Goal: Information Seeking & Learning: Learn about a topic

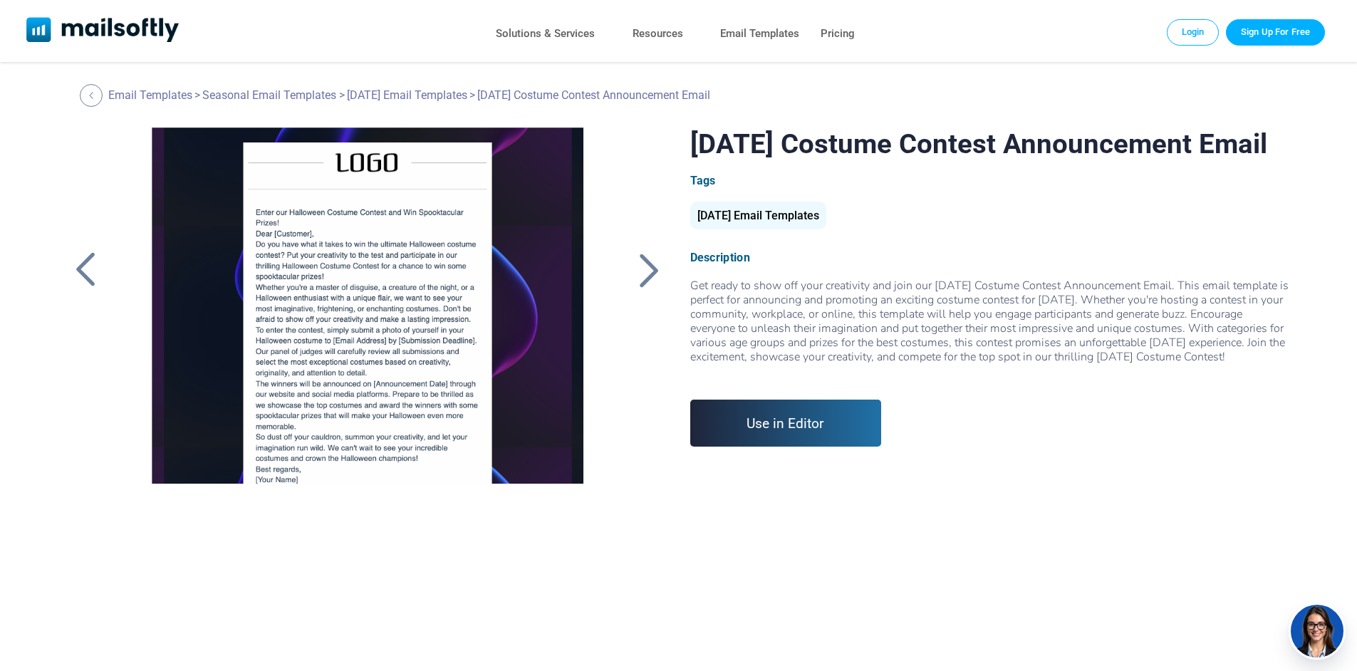
click at [647, 272] on div at bounding box center [650, 269] width 36 height 37
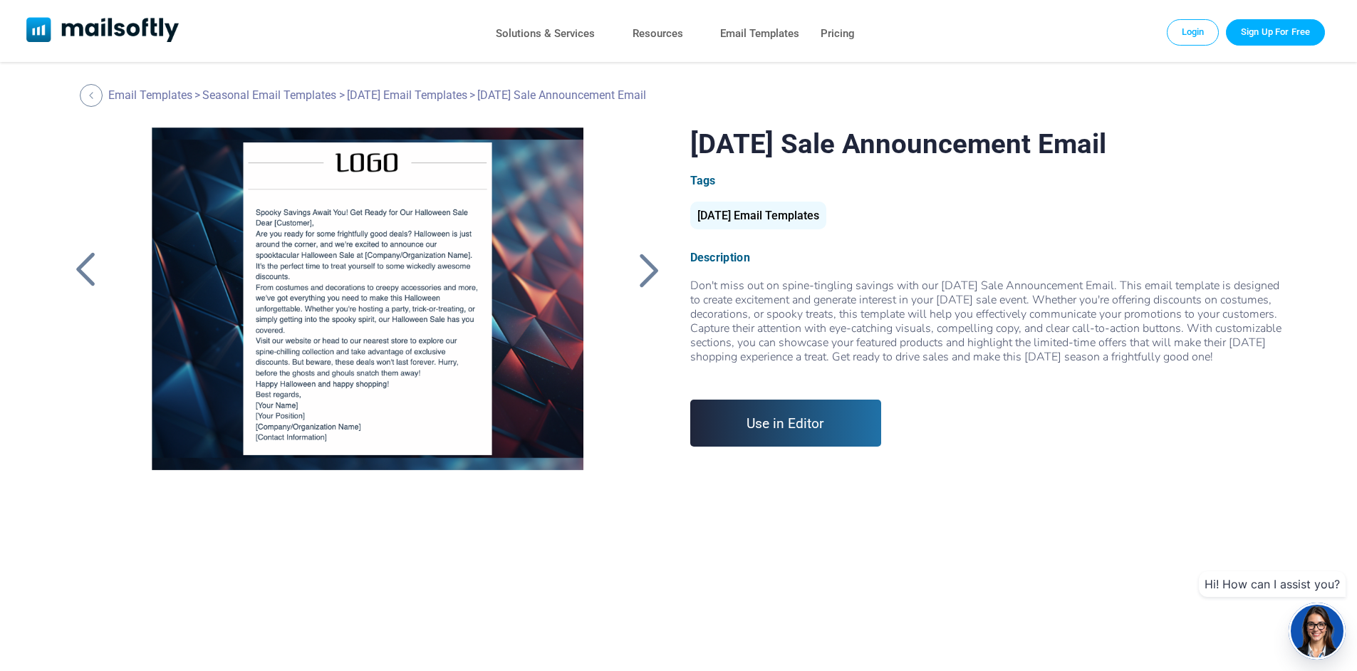
click at [641, 271] on div at bounding box center [650, 269] width 36 height 37
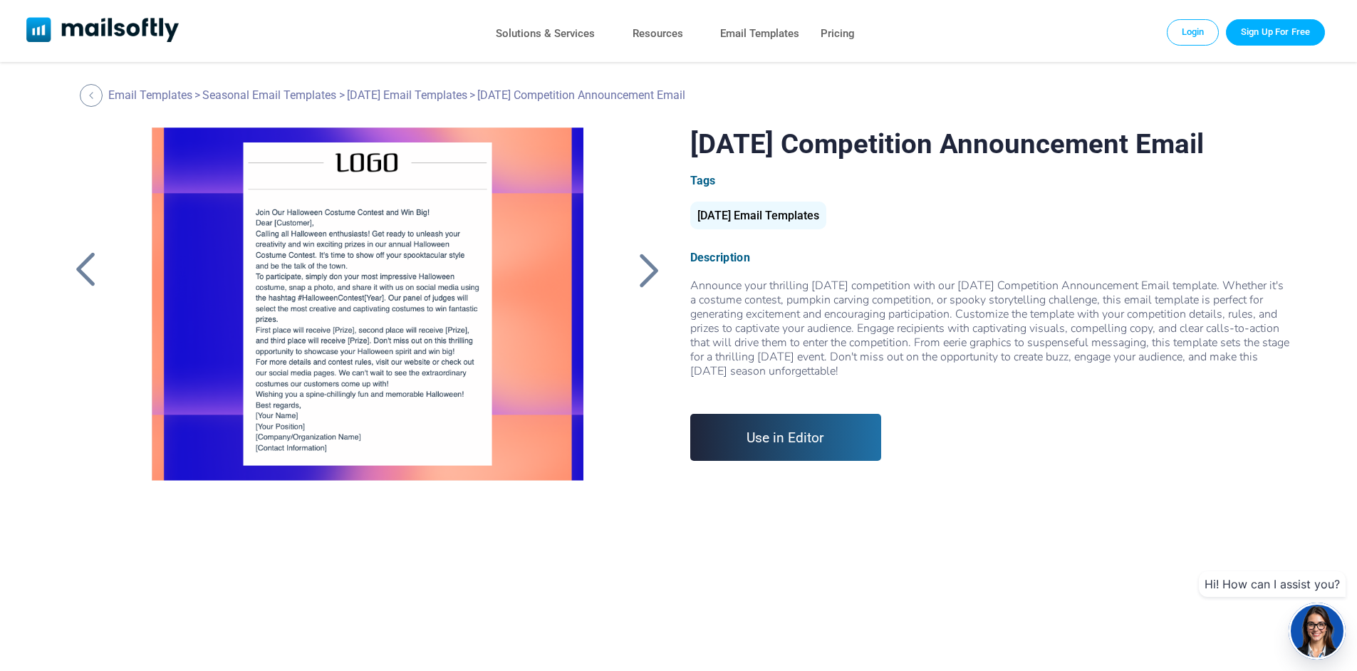
click at [641, 271] on div at bounding box center [650, 269] width 36 height 37
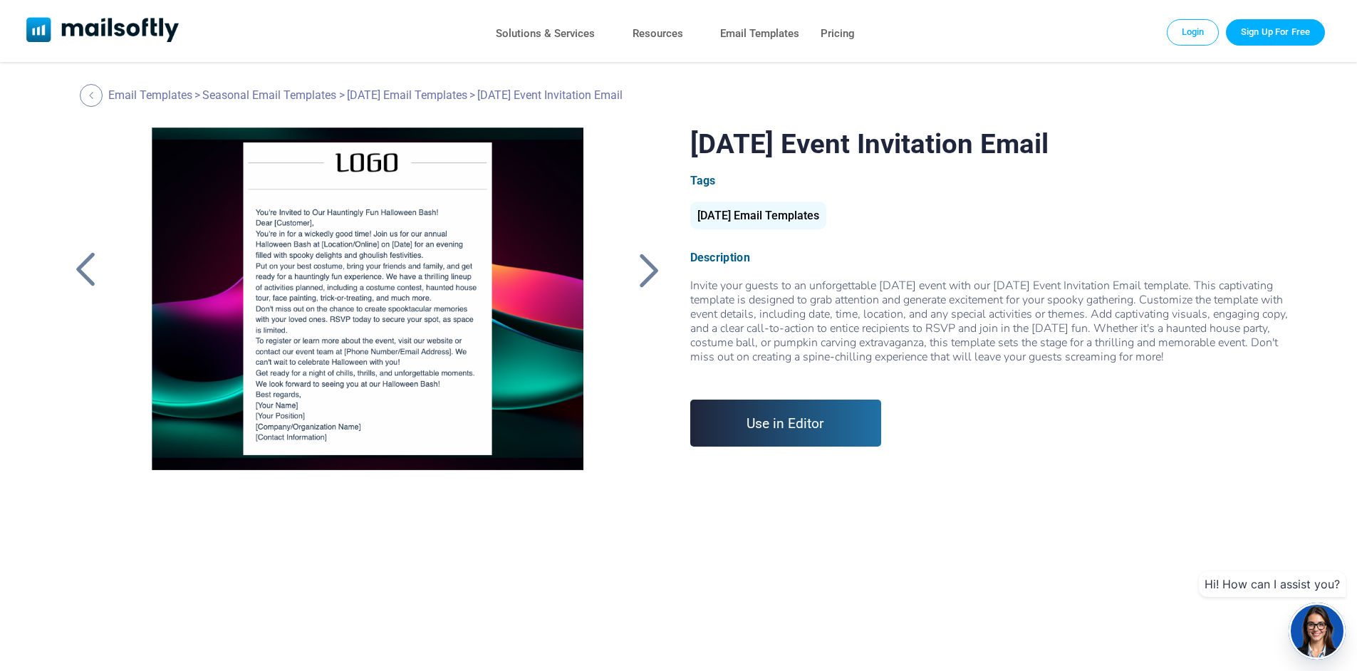
click at [641, 271] on div at bounding box center [650, 269] width 36 height 37
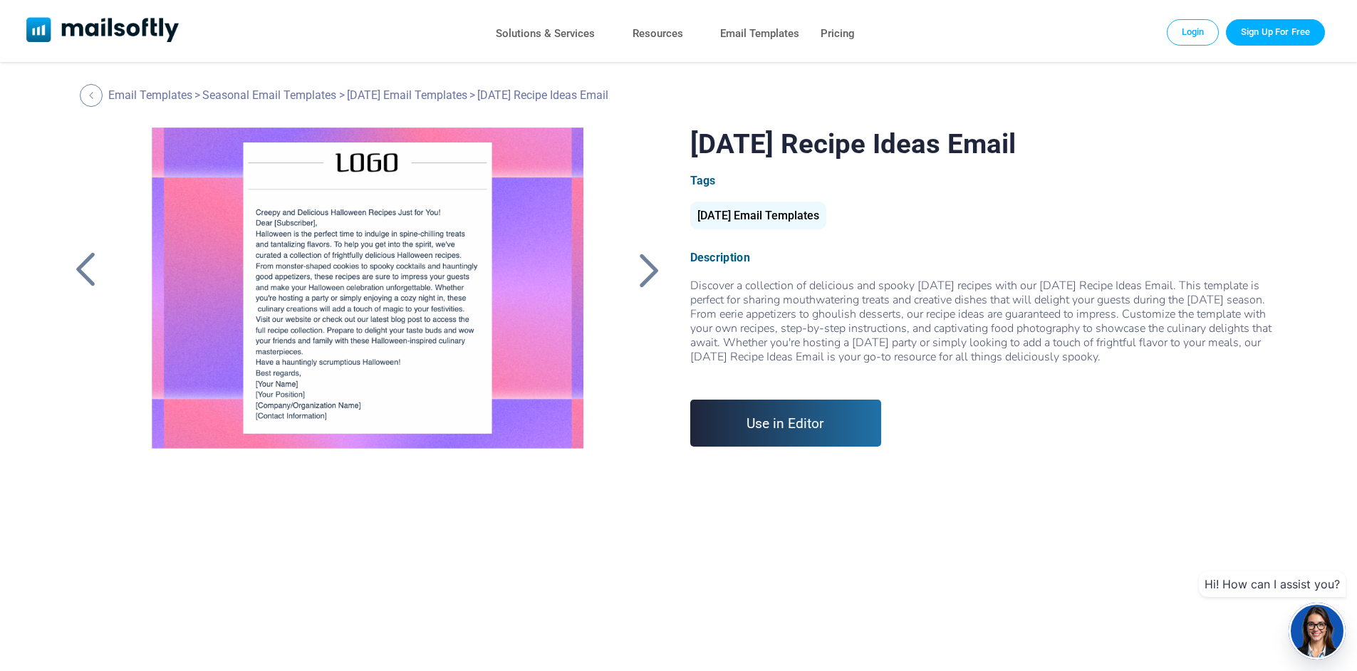
click at [647, 274] on div at bounding box center [650, 269] width 36 height 37
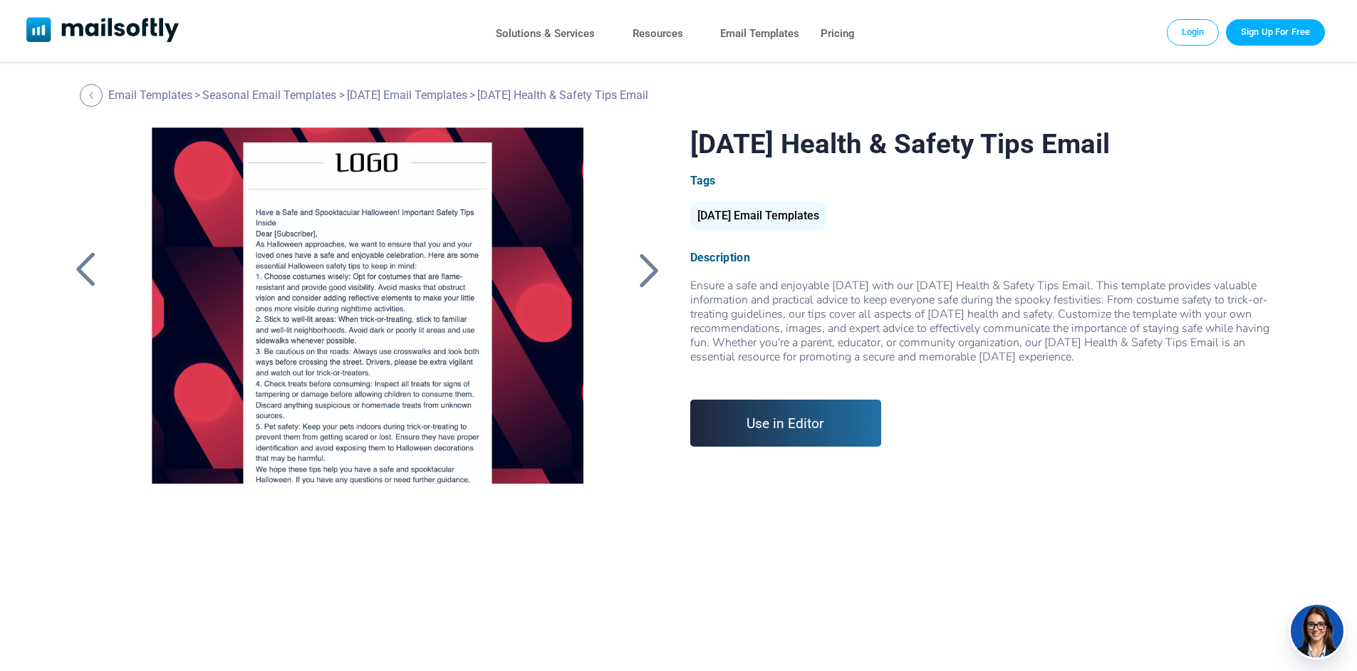
click at [647, 274] on div at bounding box center [650, 269] width 36 height 37
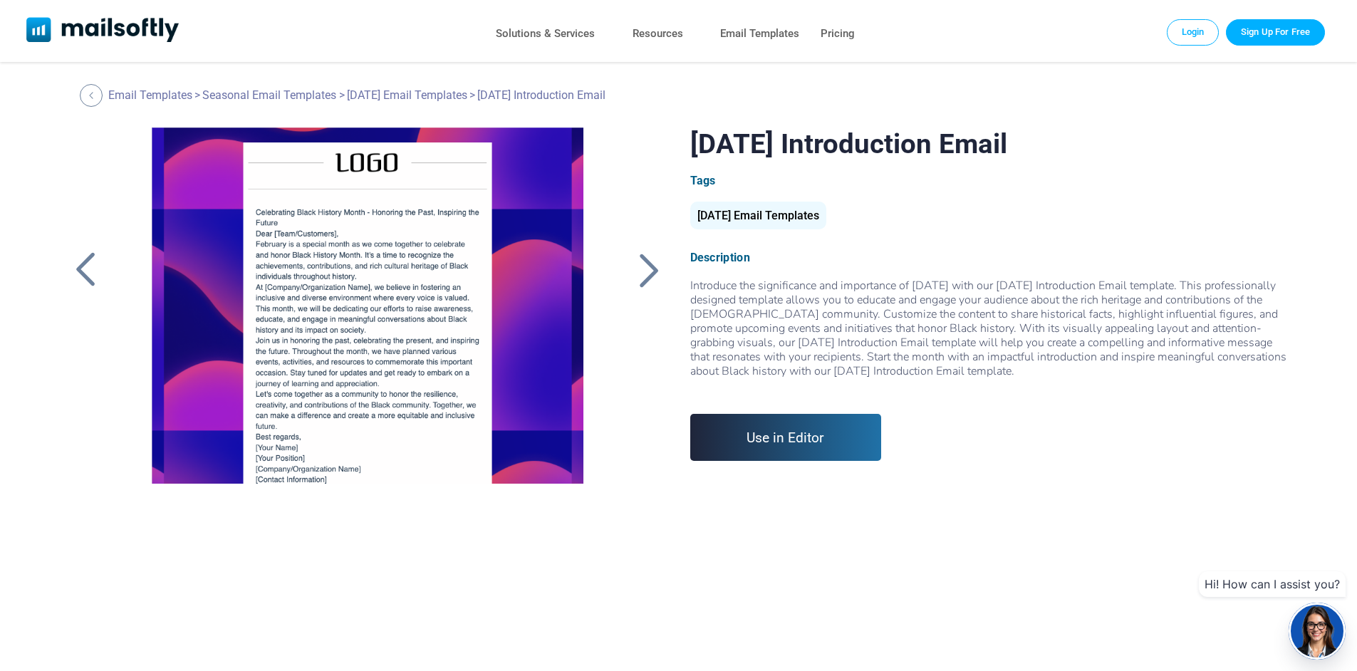
click at [647, 274] on div at bounding box center [650, 269] width 36 height 37
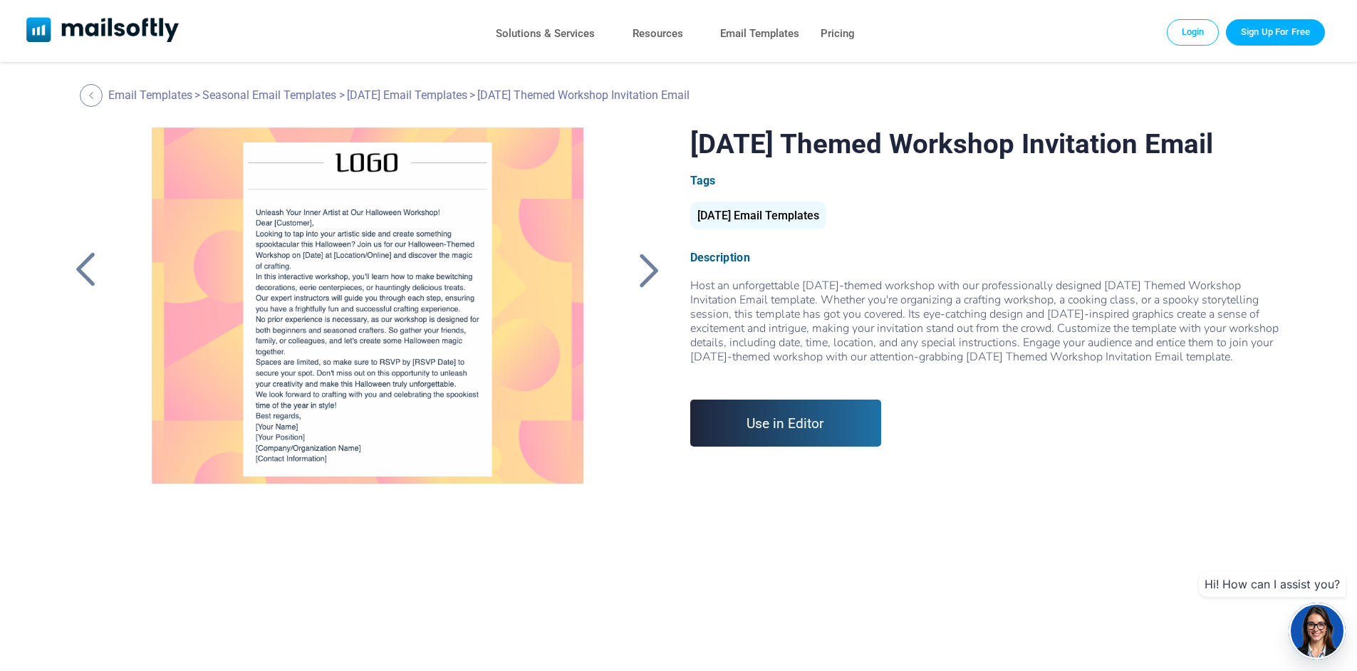
click at [647, 274] on div at bounding box center [650, 269] width 36 height 37
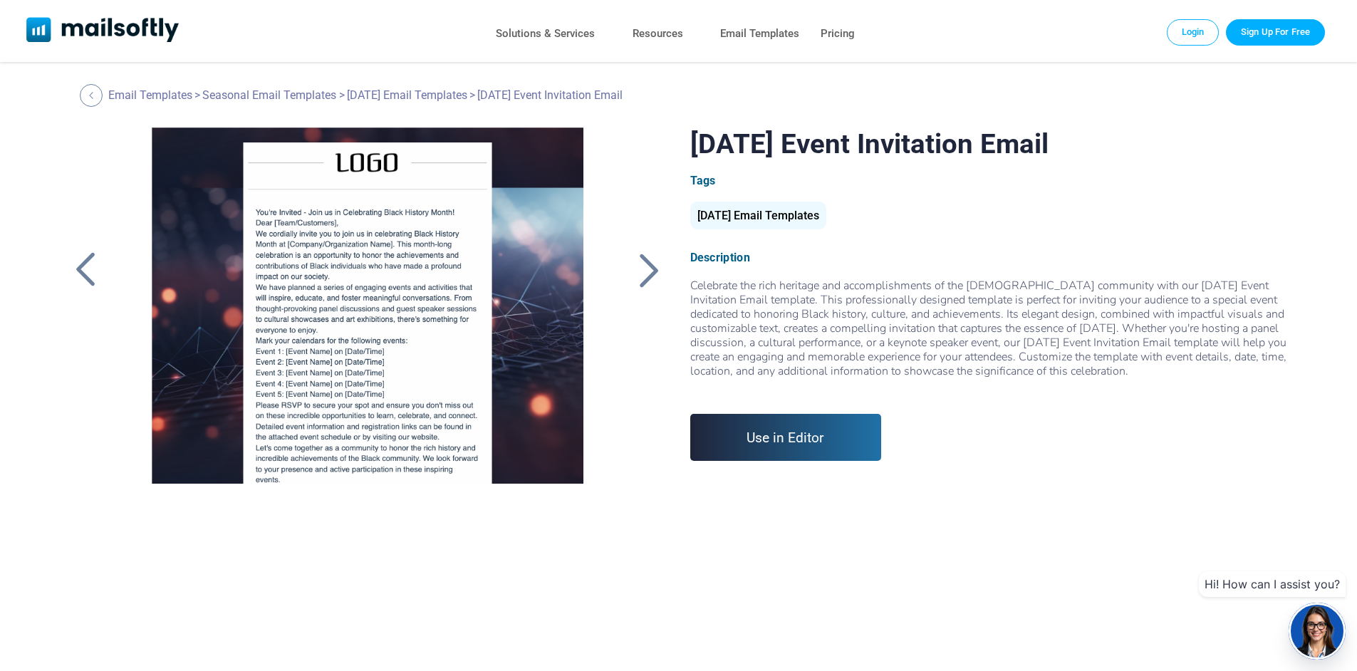
click at [647, 274] on div at bounding box center [650, 269] width 36 height 37
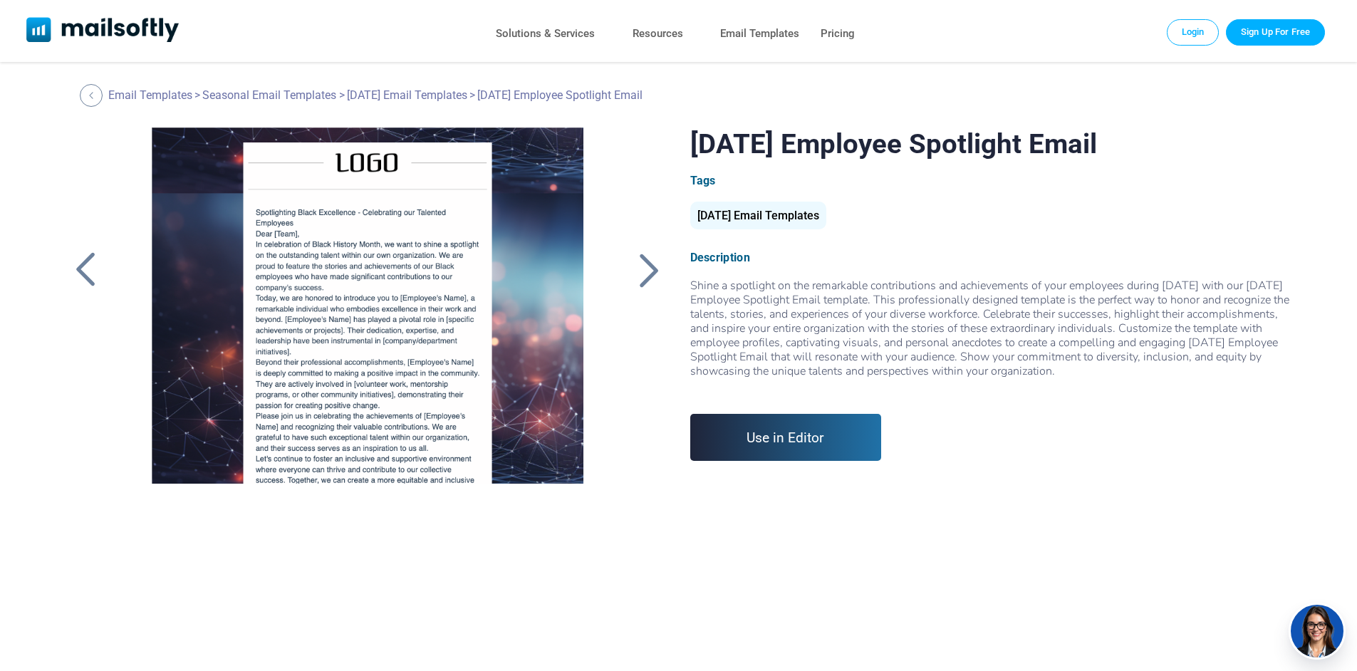
click at [647, 274] on div at bounding box center [650, 269] width 36 height 37
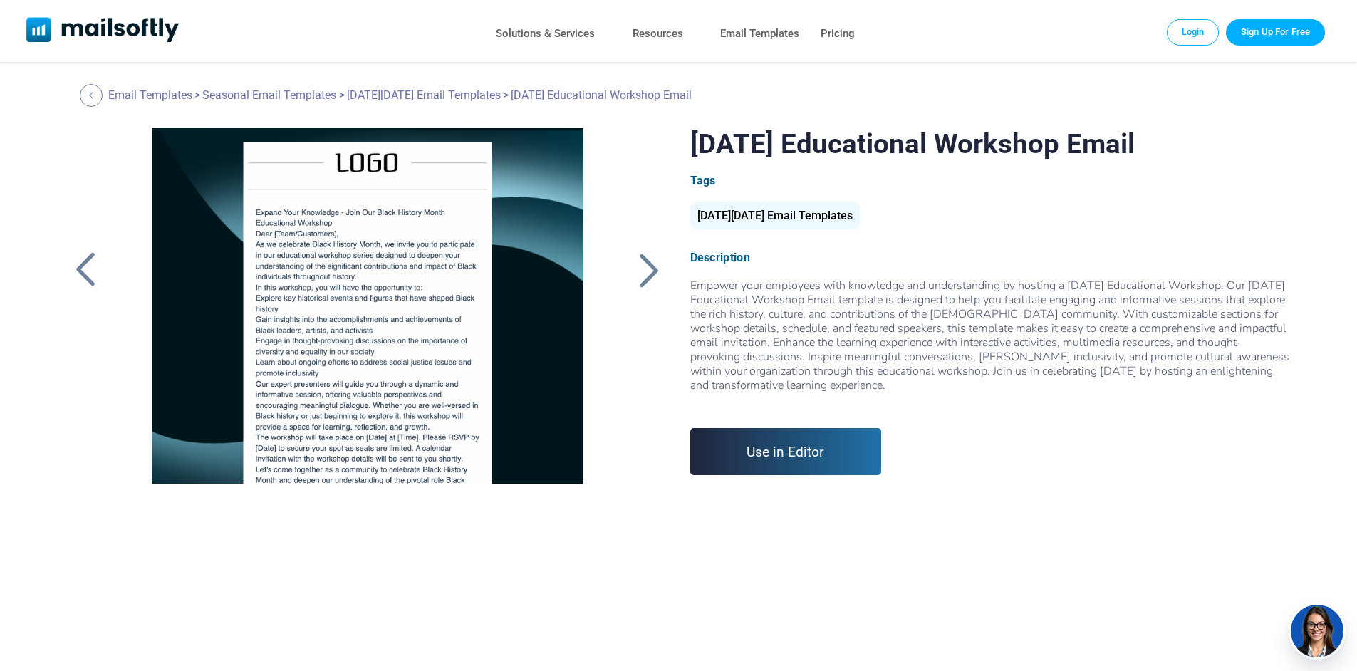
click at [647, 274] on div at bounding box center [650, 269] width 36 height 37
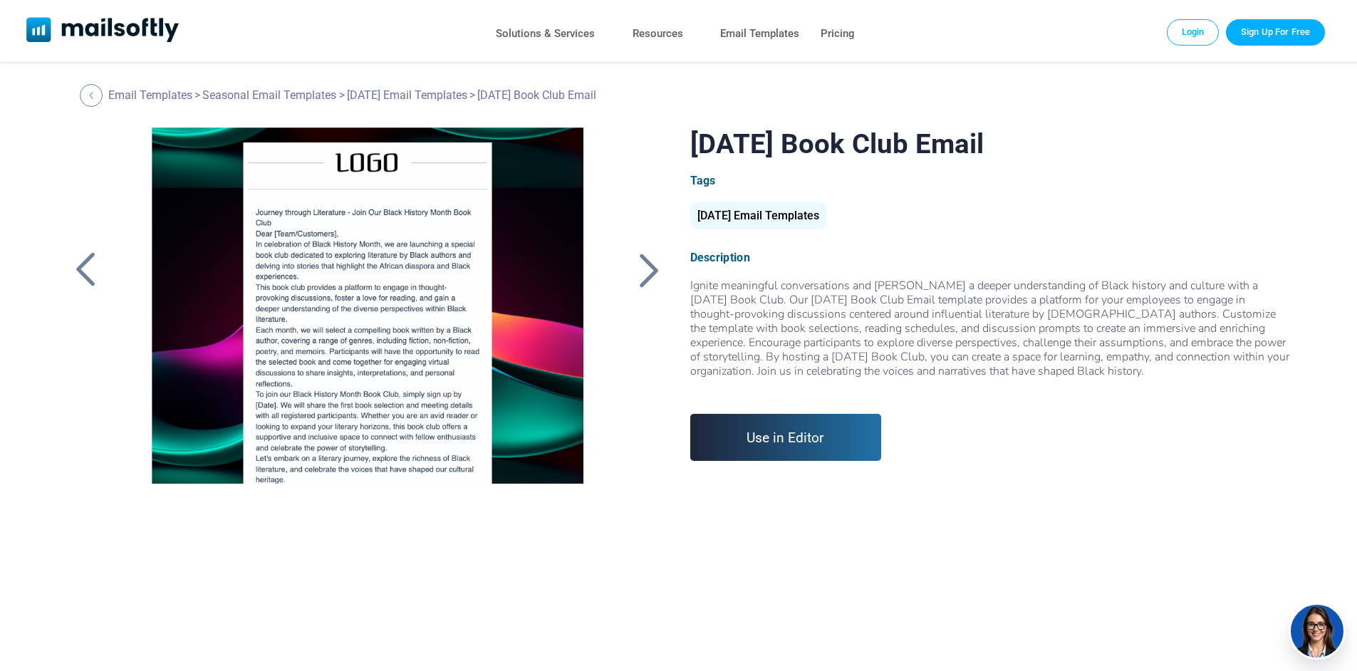
click at [647, 274] on div at bounding box center [650, 269] width 36 height 37
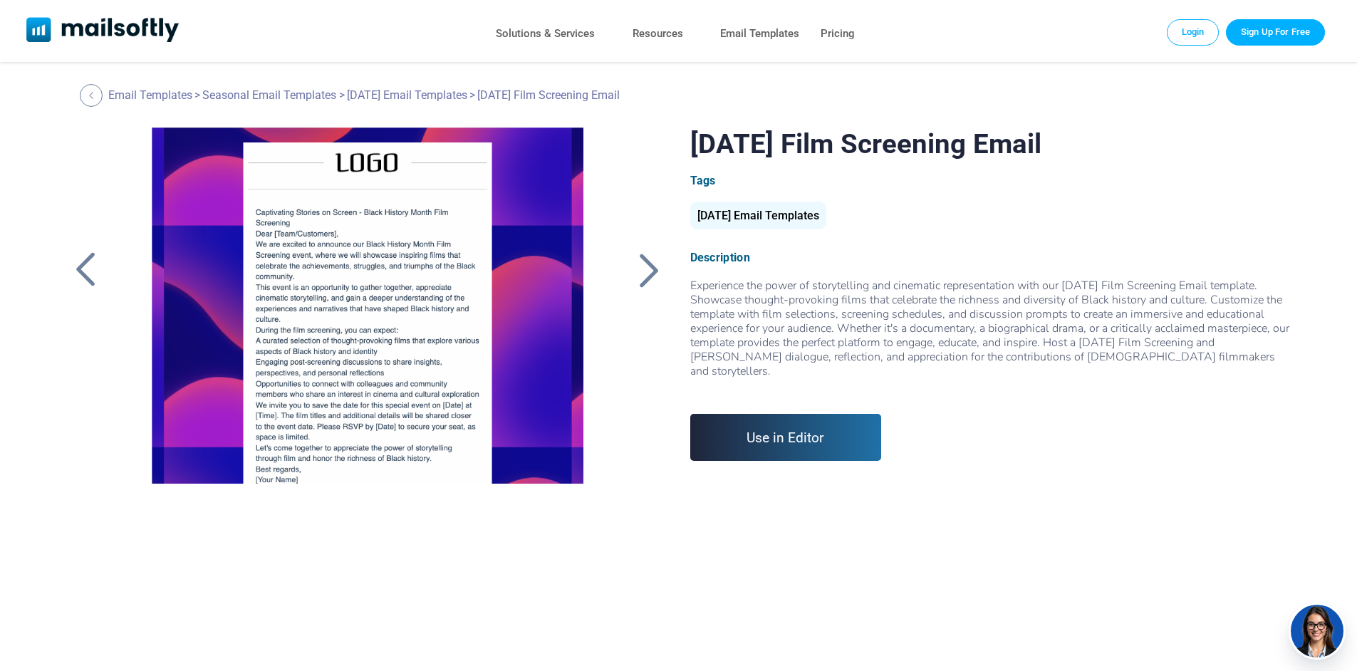
click at [647, 274] on div at bounding box center [650, 269] width 36 height 37
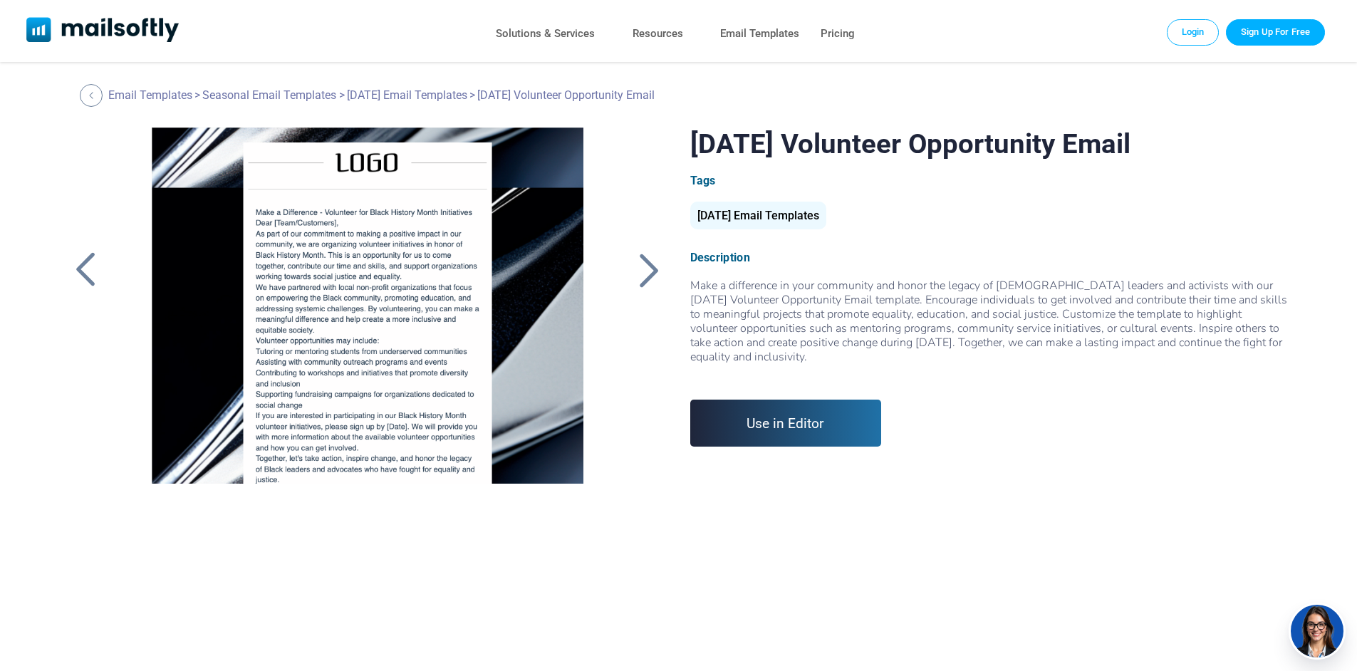
click at [647, 274] on div at bounding box center [650, 269] width 36 height 37
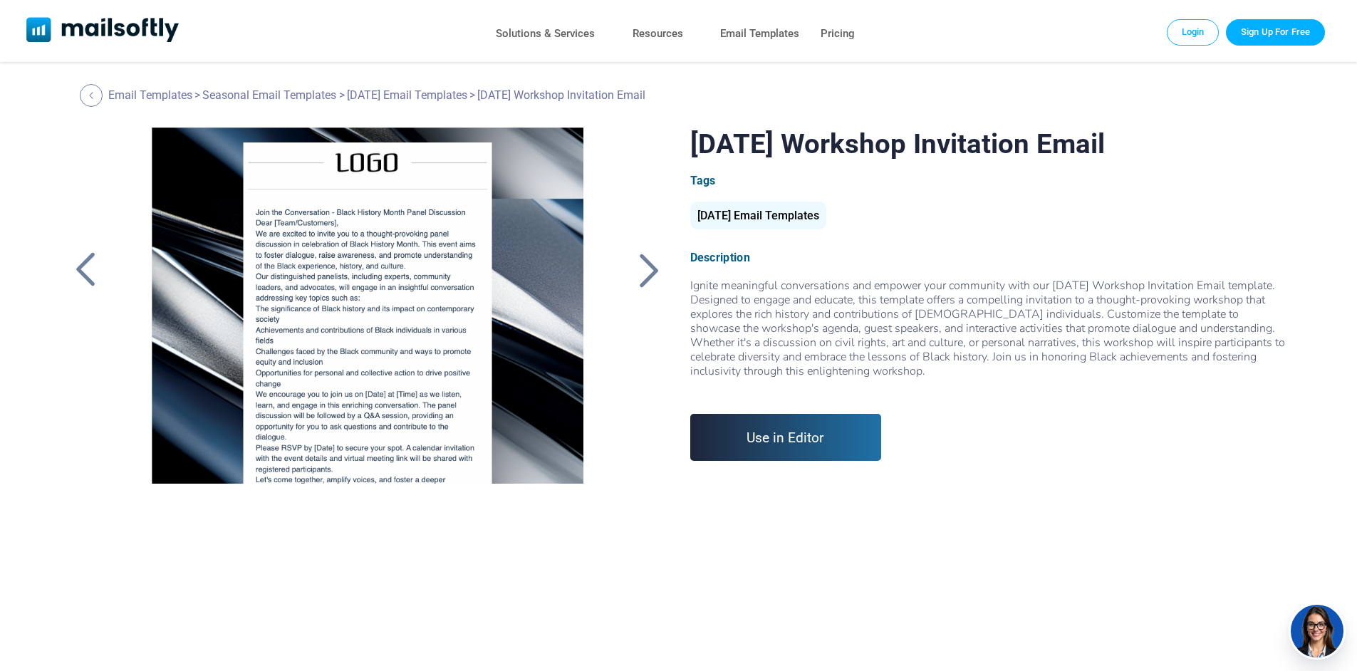
click at [647, 274] on div at bounding box center [650, 269] width 36 height 37
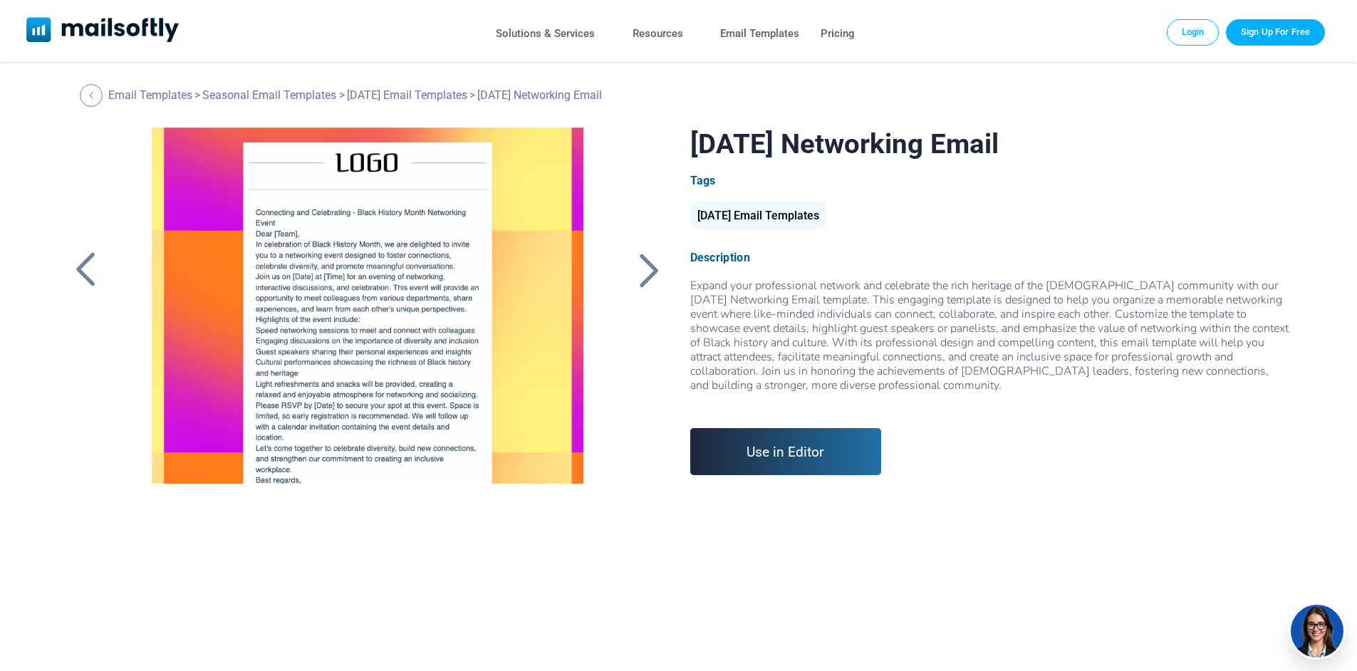
click at [647, 273] on div at bounding box center [650, 269] width 36 height 37
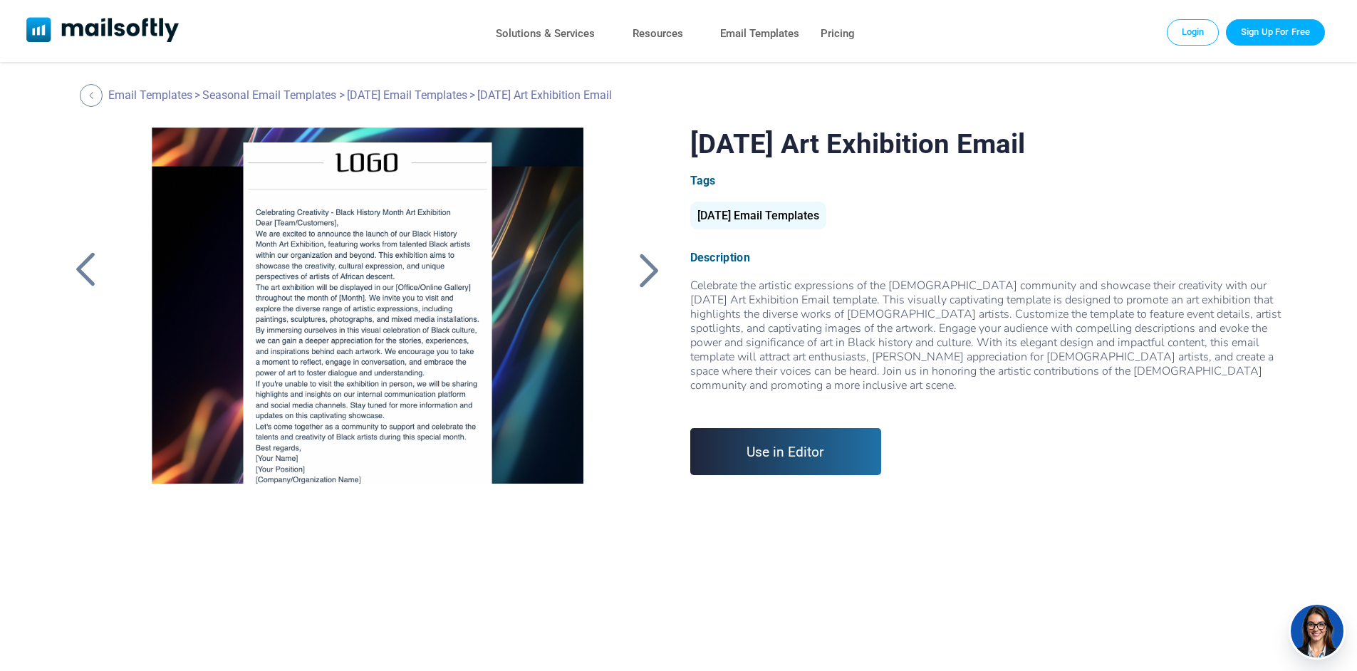
click at [647, 273] on div at bounding box center [650, 269] width 36 height 37
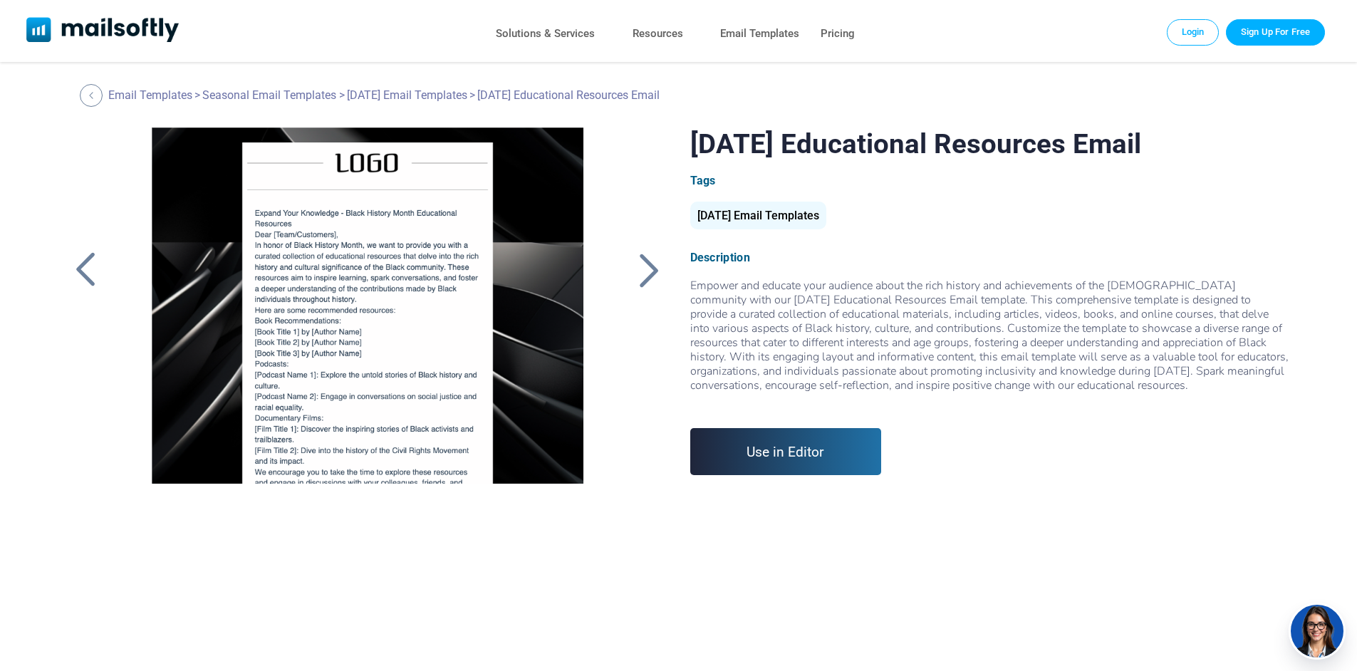
click at [647, 273] on div at bounding box center [650, 269] width 36 height 37
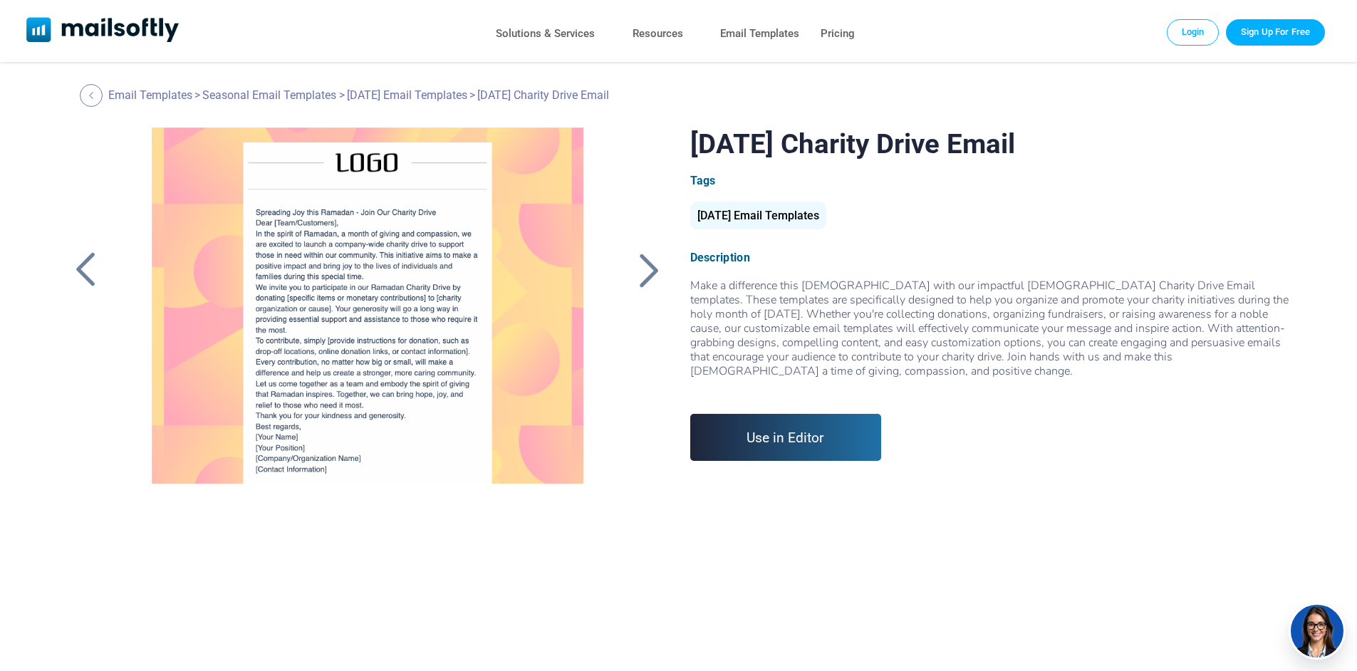
click at [647, 273] on div at bounding box center [650, 269] width 36 height 37
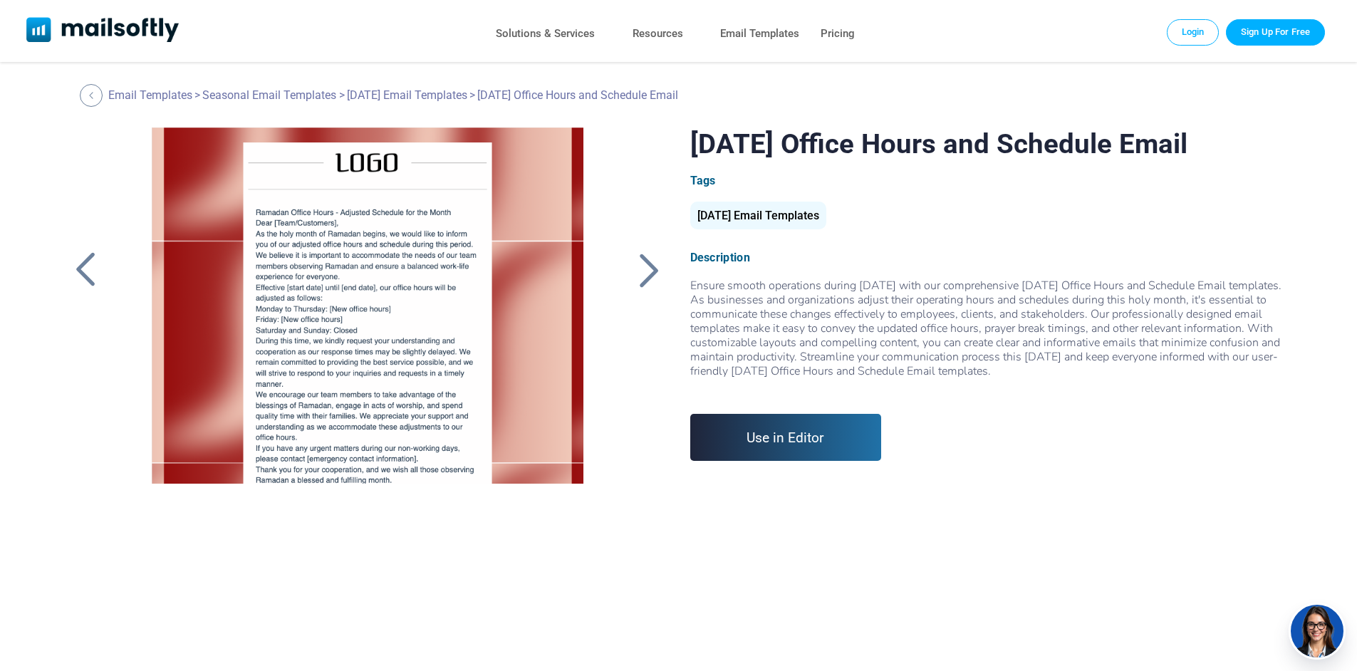
click at [647, 273] on div at bounding box center [650, 269] width 36 height 37
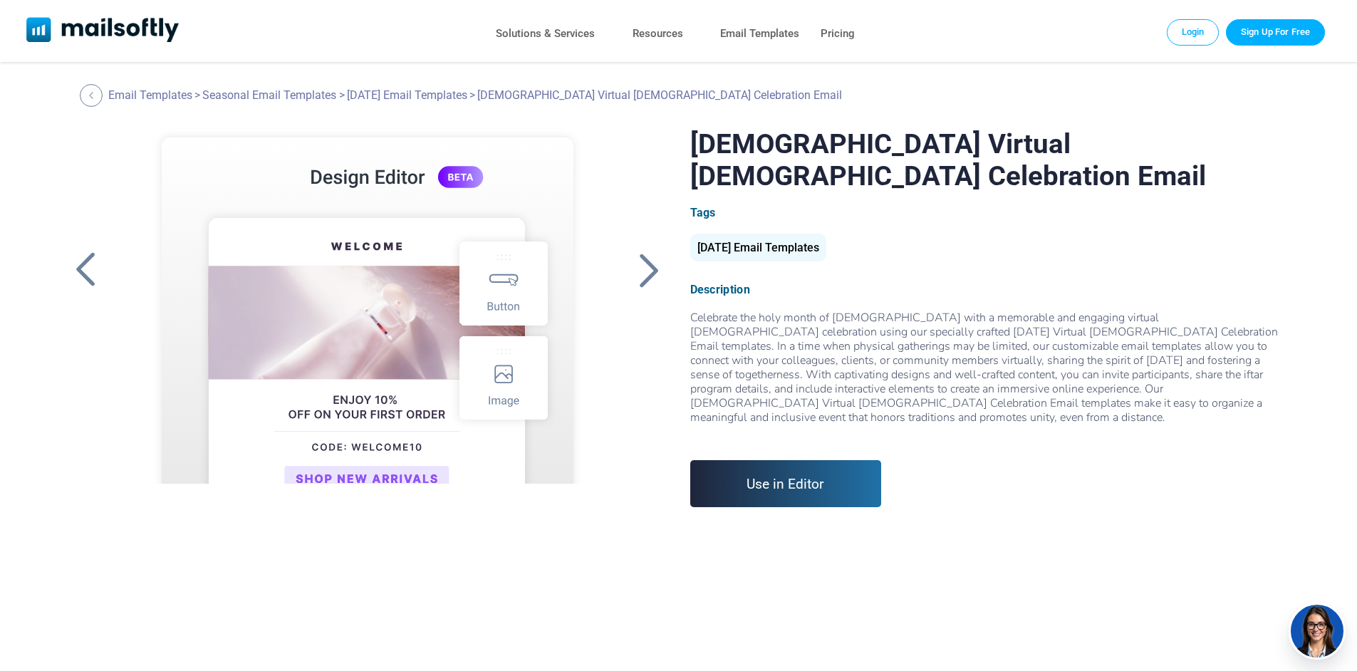
click at [90, 275] on div at bounding box center [86, 269] width 36 height 37
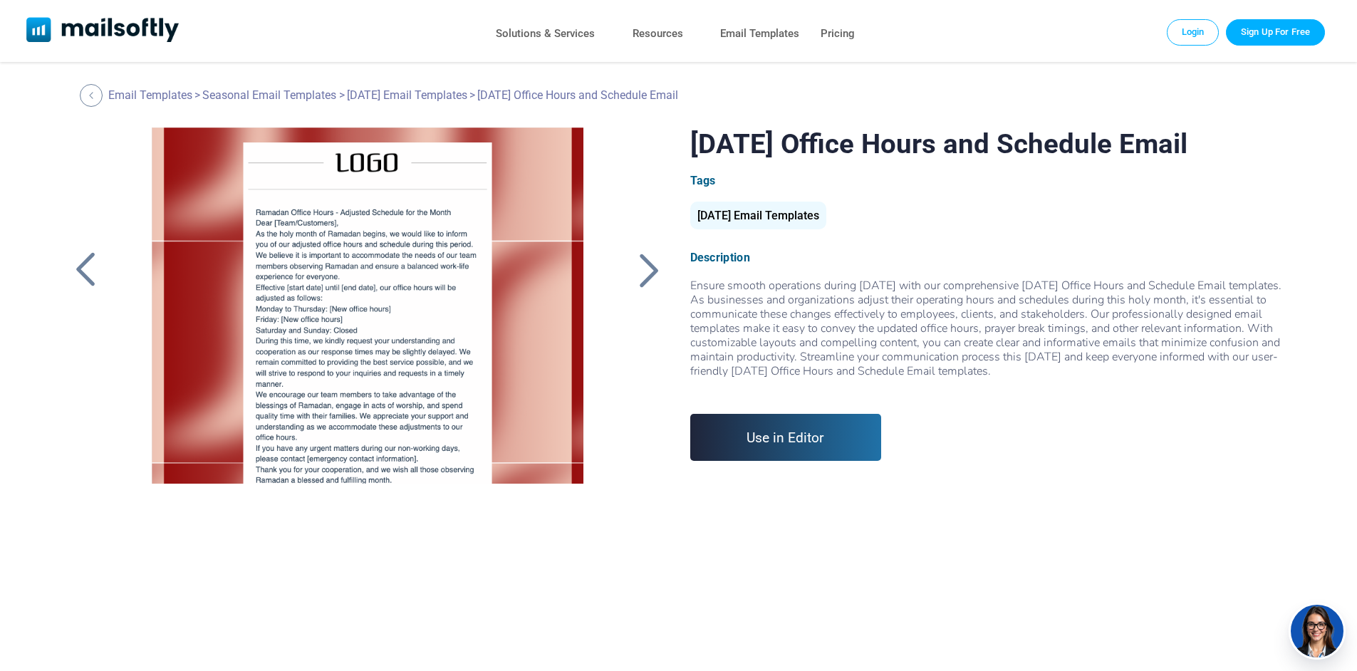
scroll to position [83, 0]
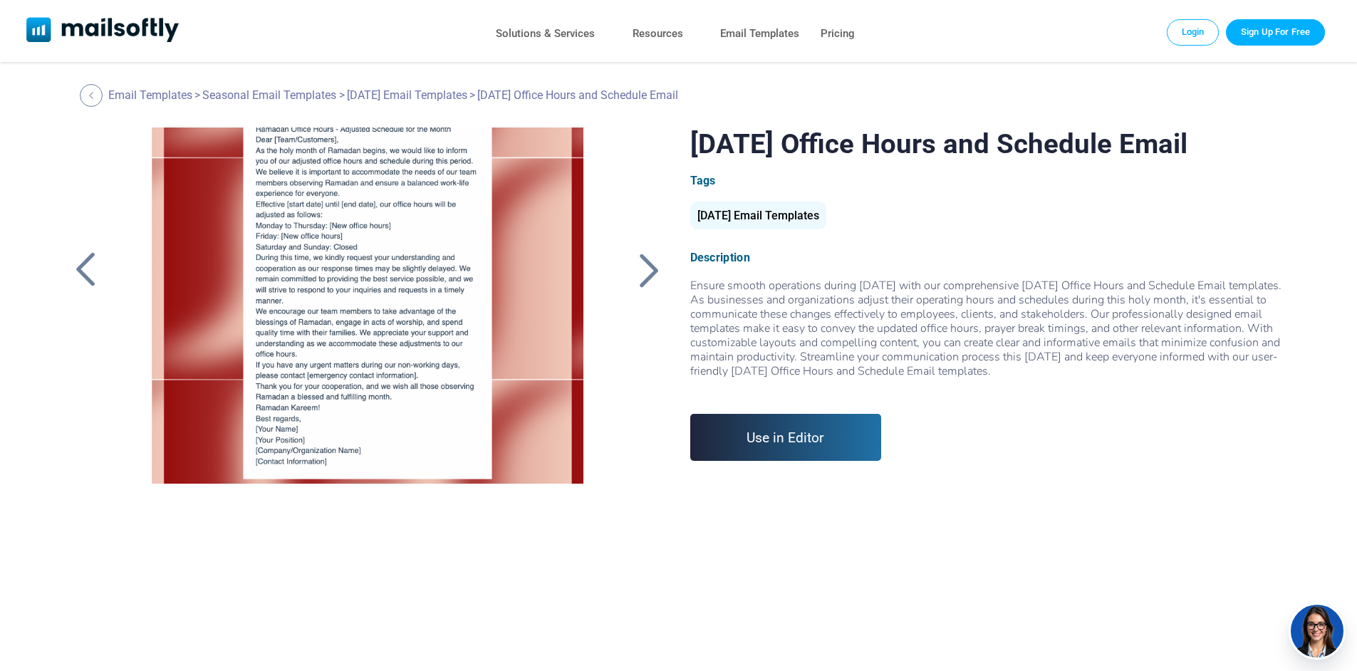
click at [647, 281] on div at bounding box center [650, 269] width 36 height 37
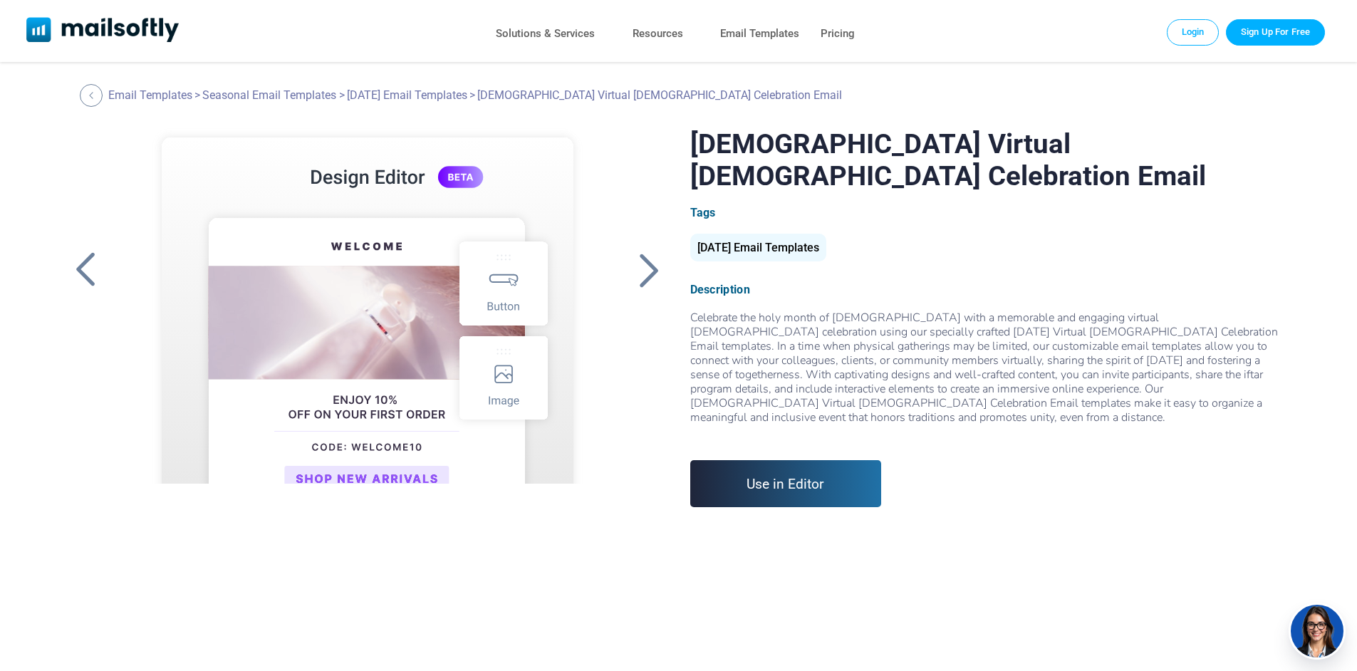
click at [647, 281] on div at bounding box center [650, 269] width 36 height 37
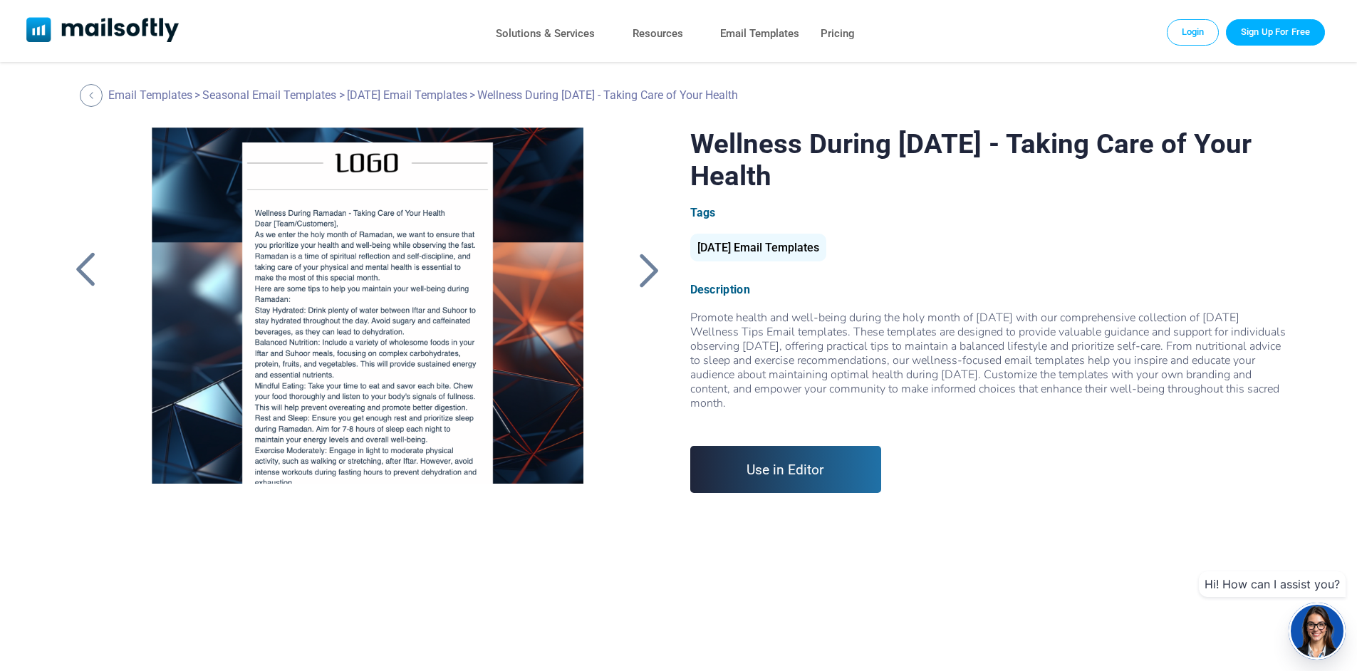
click at [647, 281] on div at bounding box center [650, 269] width 36 height 37
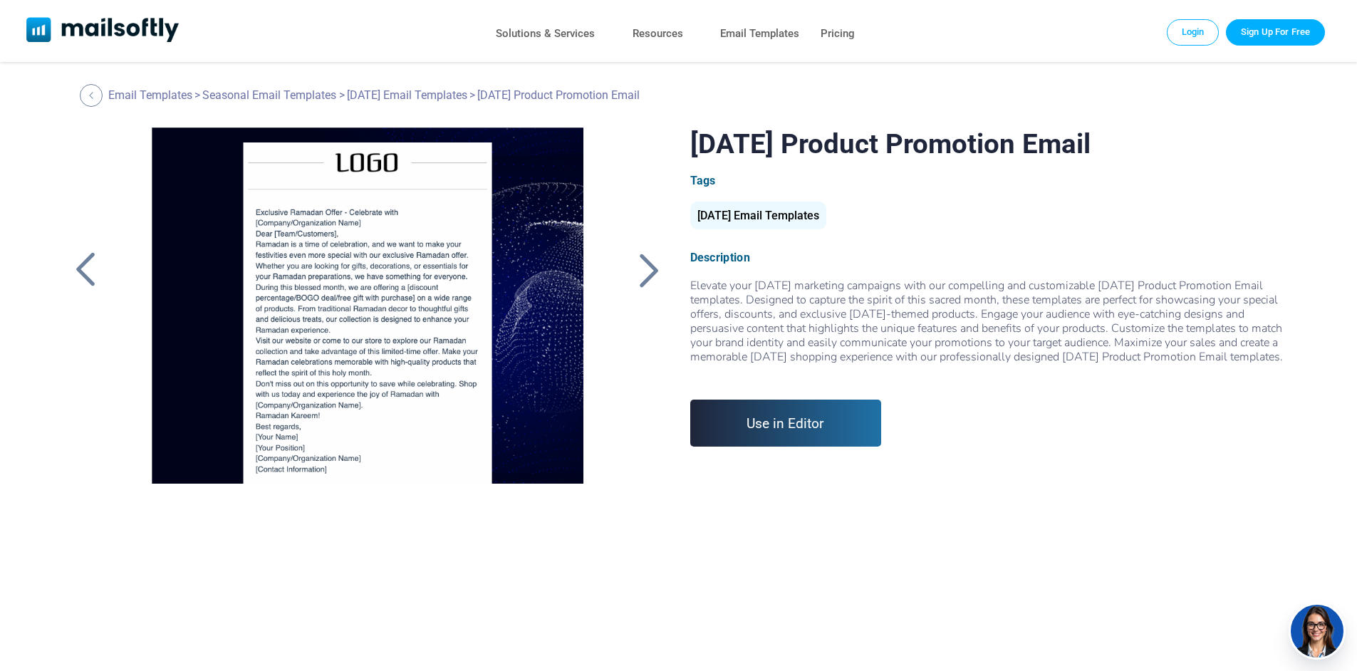
click at [647, 281] on div at bounding box center [650, 269] width 36 height 37
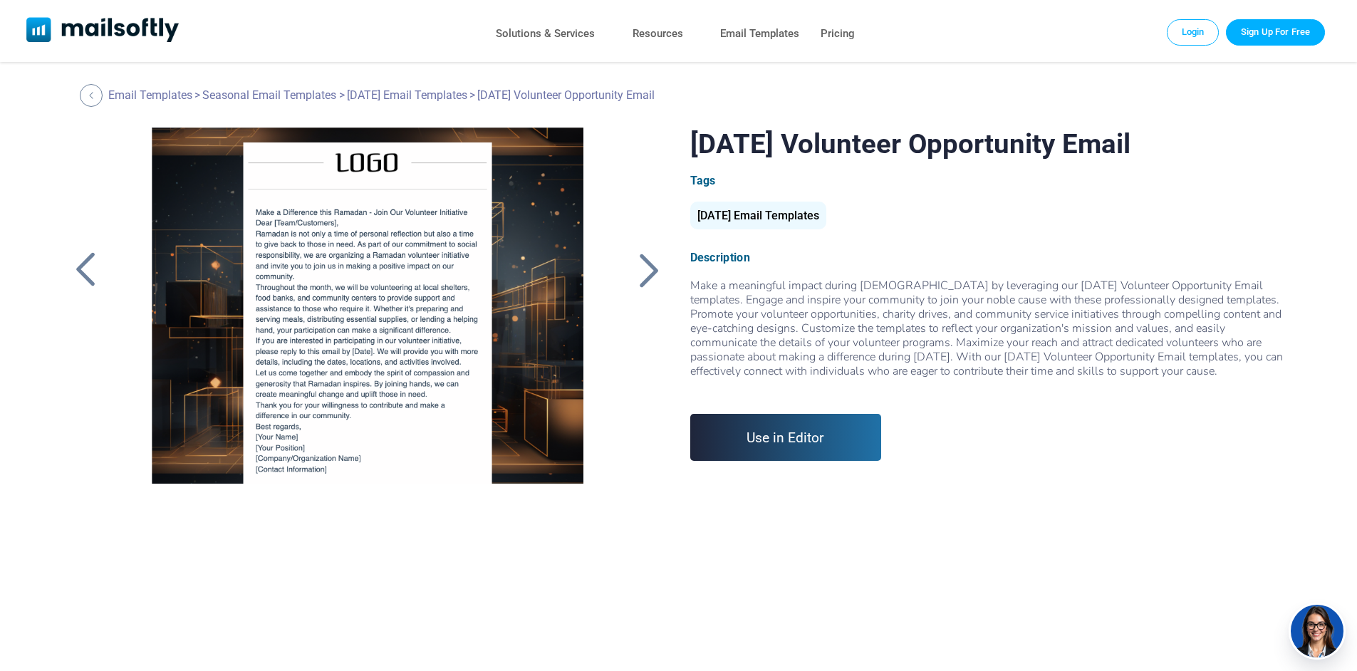
click at [647, 281] on div at bounding box center [650, 269] width 36 height 37
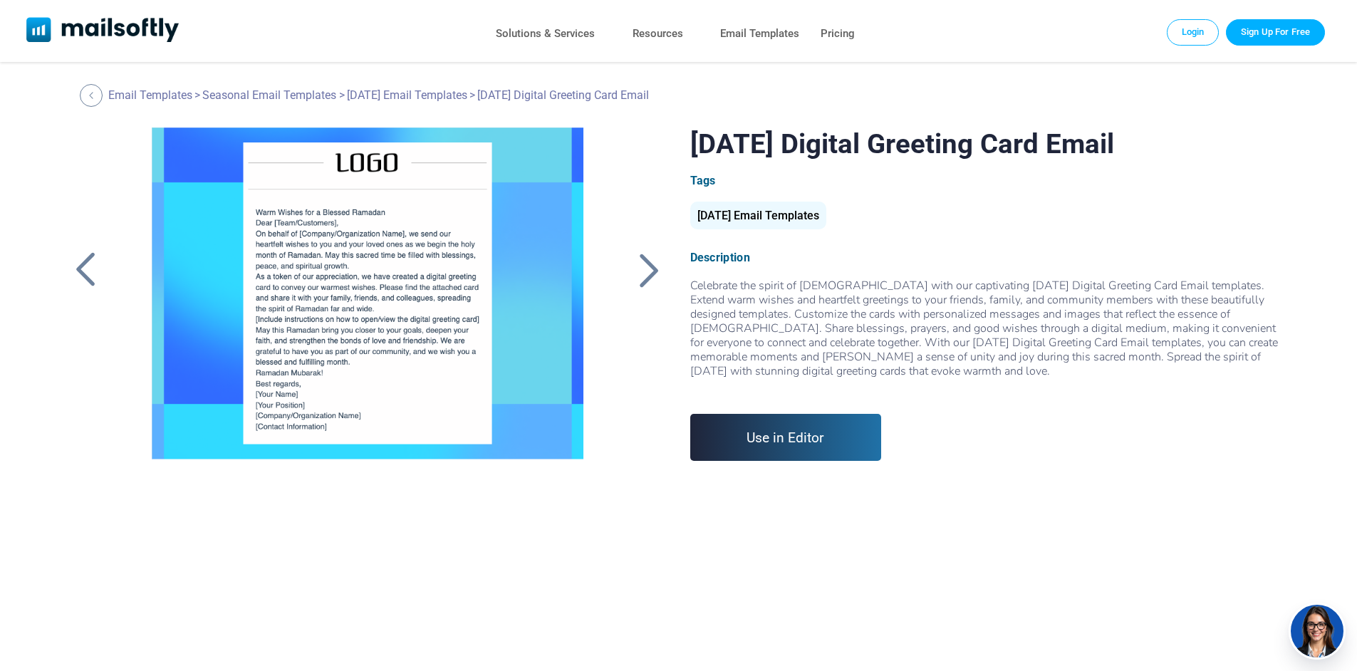
click at [647, 281] on div at bounding box center [650, 269] width 36 height 37
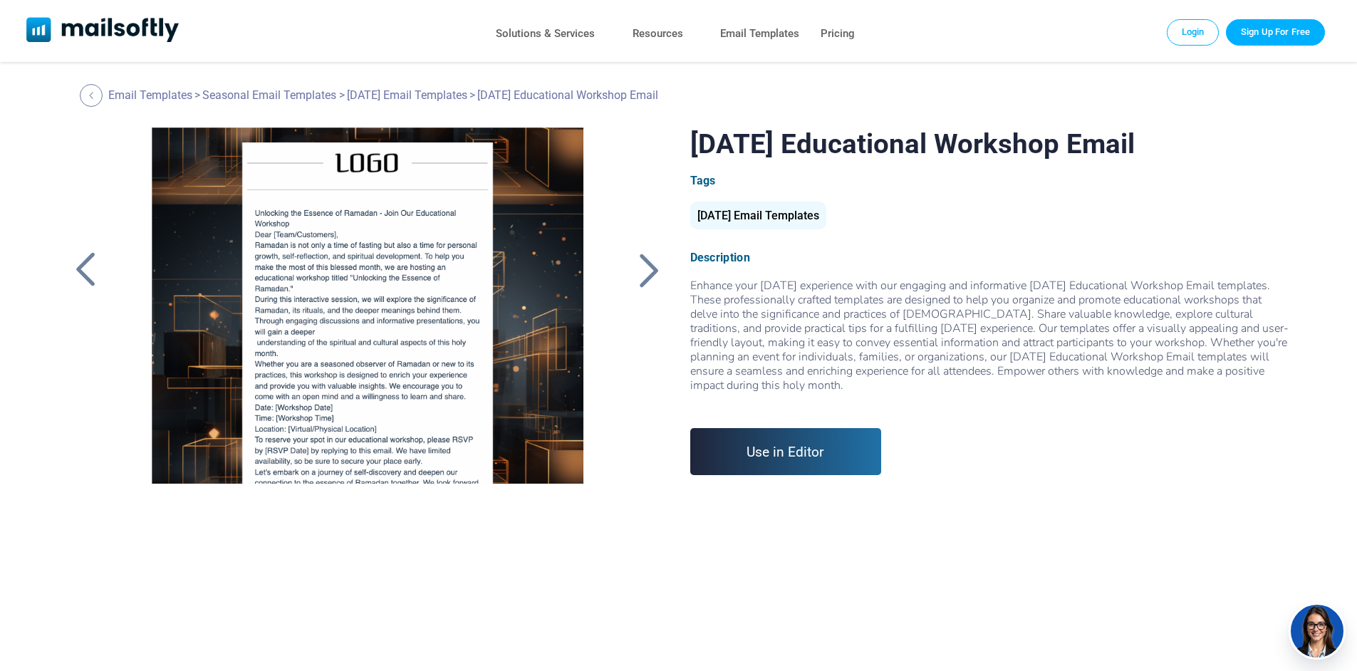
click at [647, 281] on div at bounding box center [650, 269] width 36 height 37
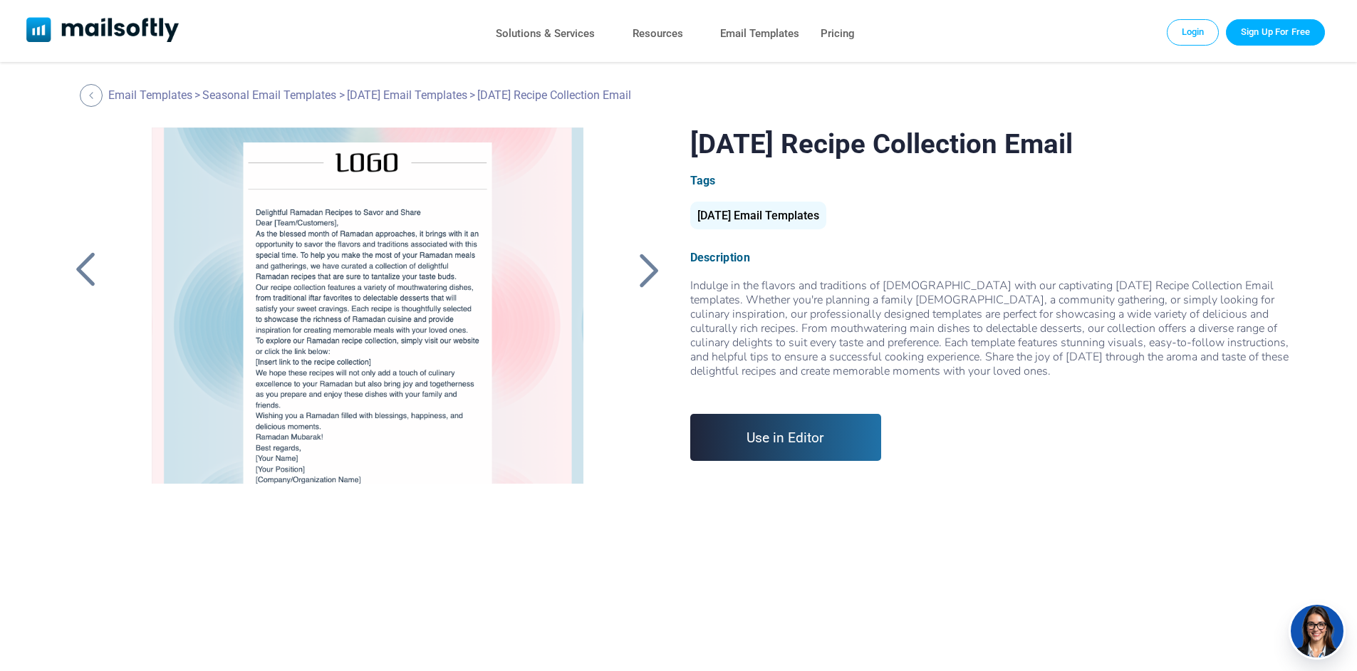
click at [647, 281] on div at bounding box center [650, 269] width 36 height 37
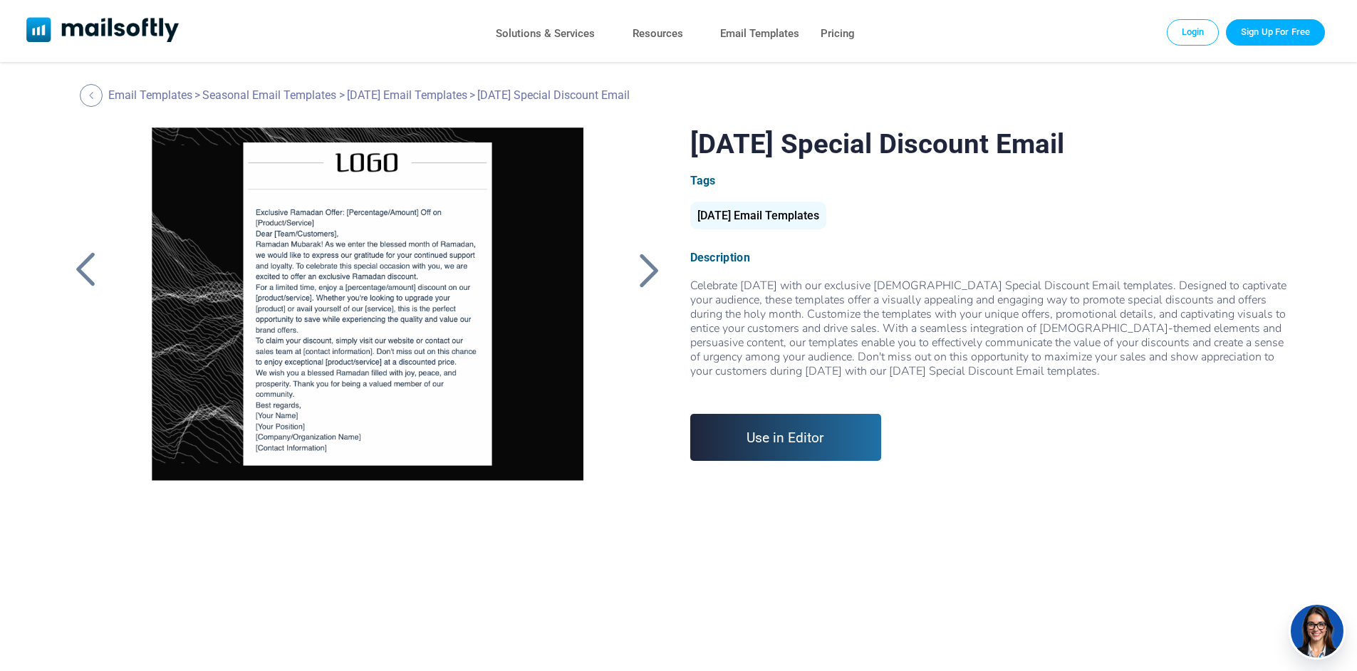
click at [647, 281] on div at bounding box center [650, 269] width 36 height 37
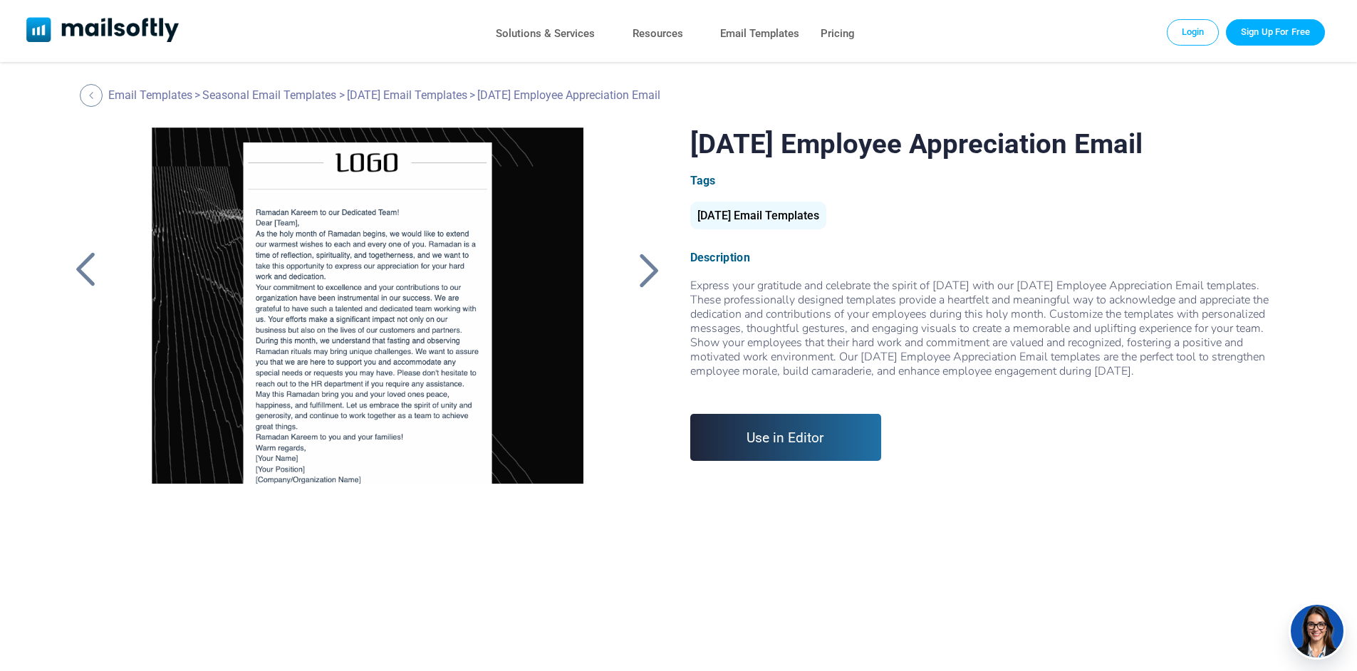
drag, startPoint x: 0, startPoint y: 0, endPoint x: 647, endPoint y: 281, distance: 704.9
click at [647, 281] on div at bounding box center [650, 269] width 36 height 37
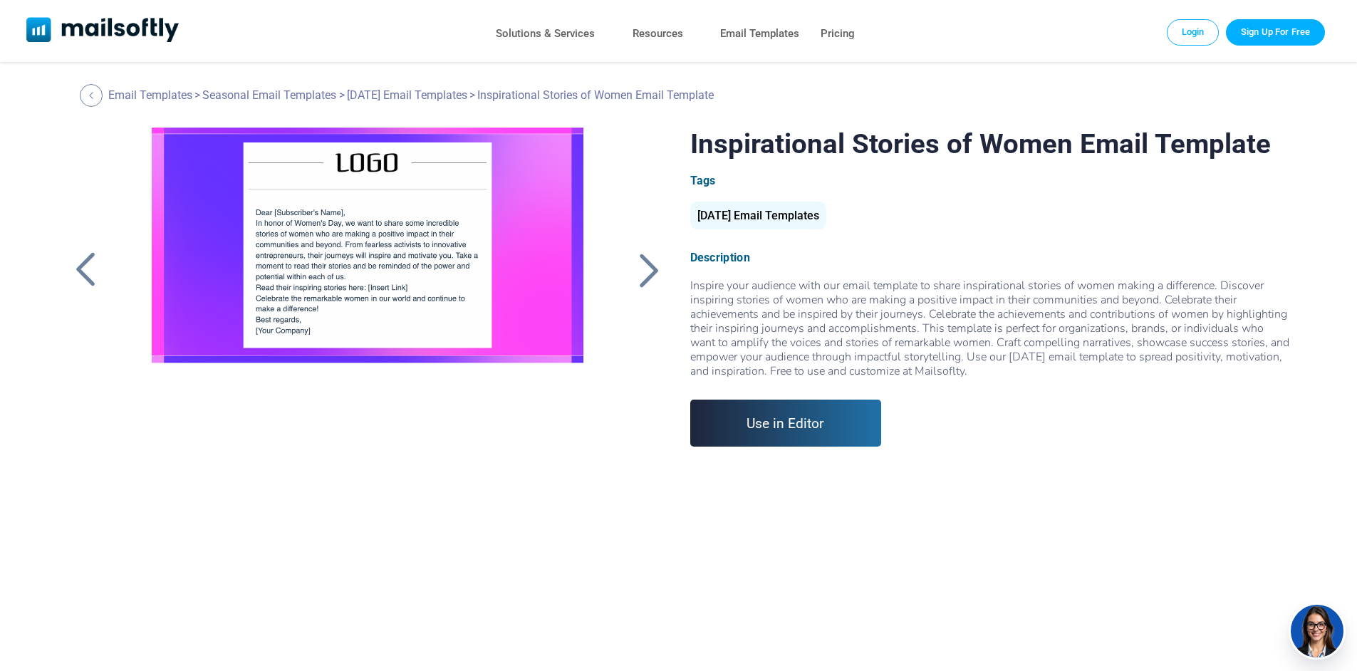
click at [647, 281] on div at bounding box center [650, 269] width 36 height 37
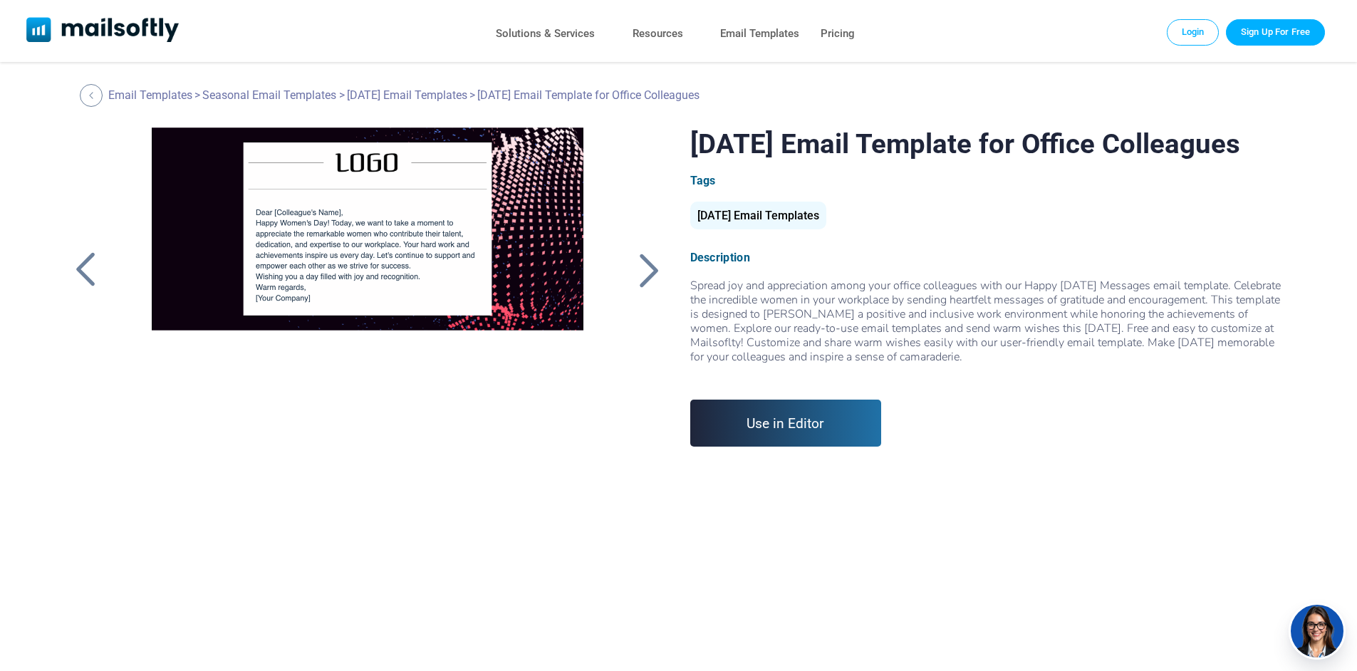
click at [647, 281] on div at bounding box center [650, 269] width 36 height 37
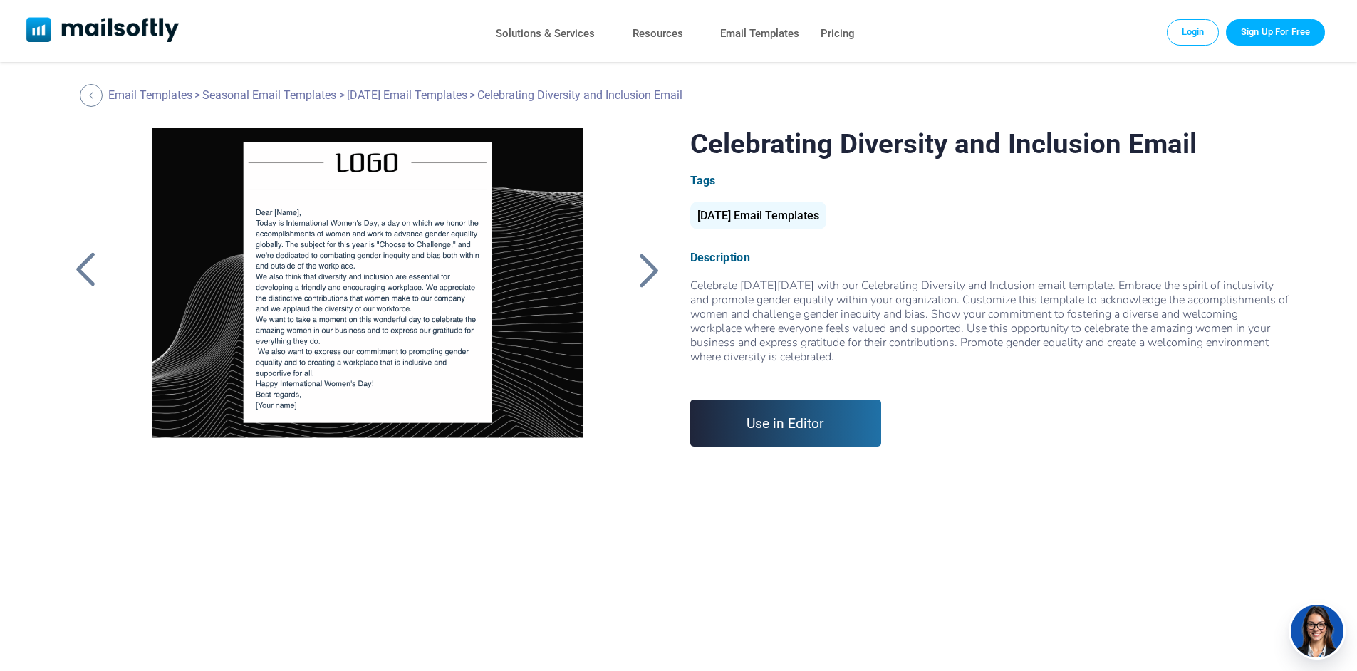
click at [647, 281] on div at bounding box center [650, 269] width 36 height 37
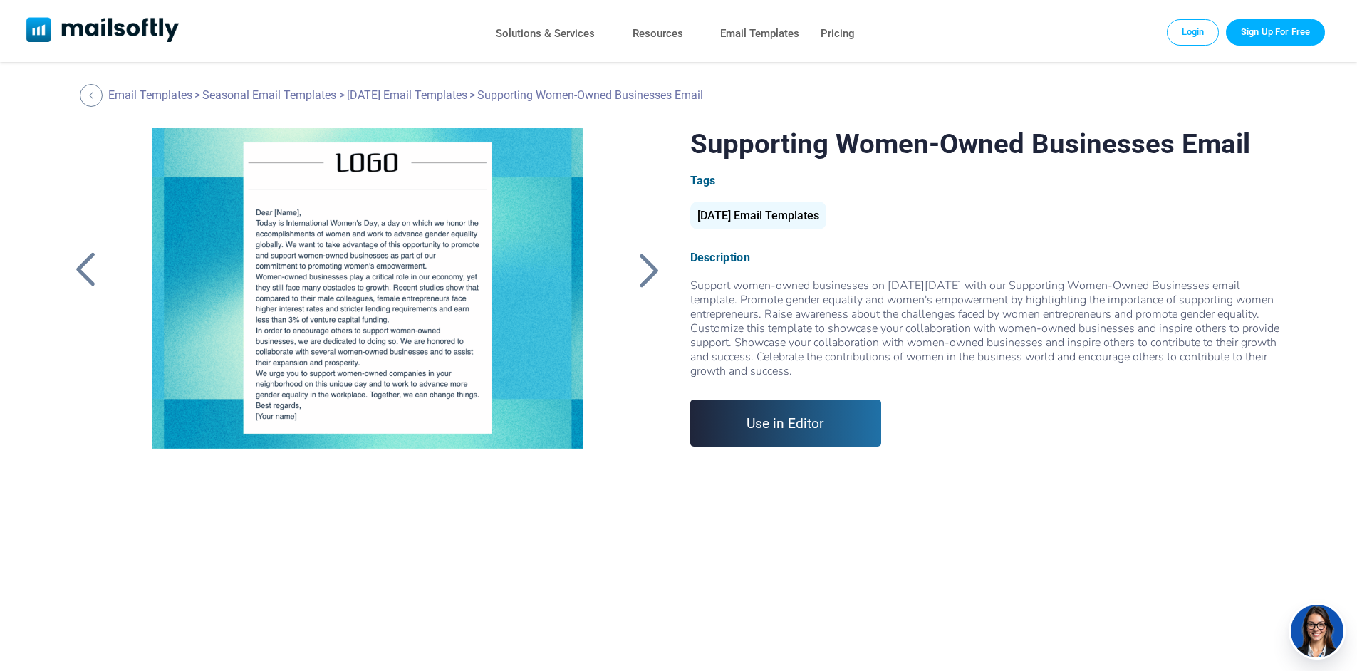
click at [647, 281] on div at bounding box center [650, 269] width 36 height 37
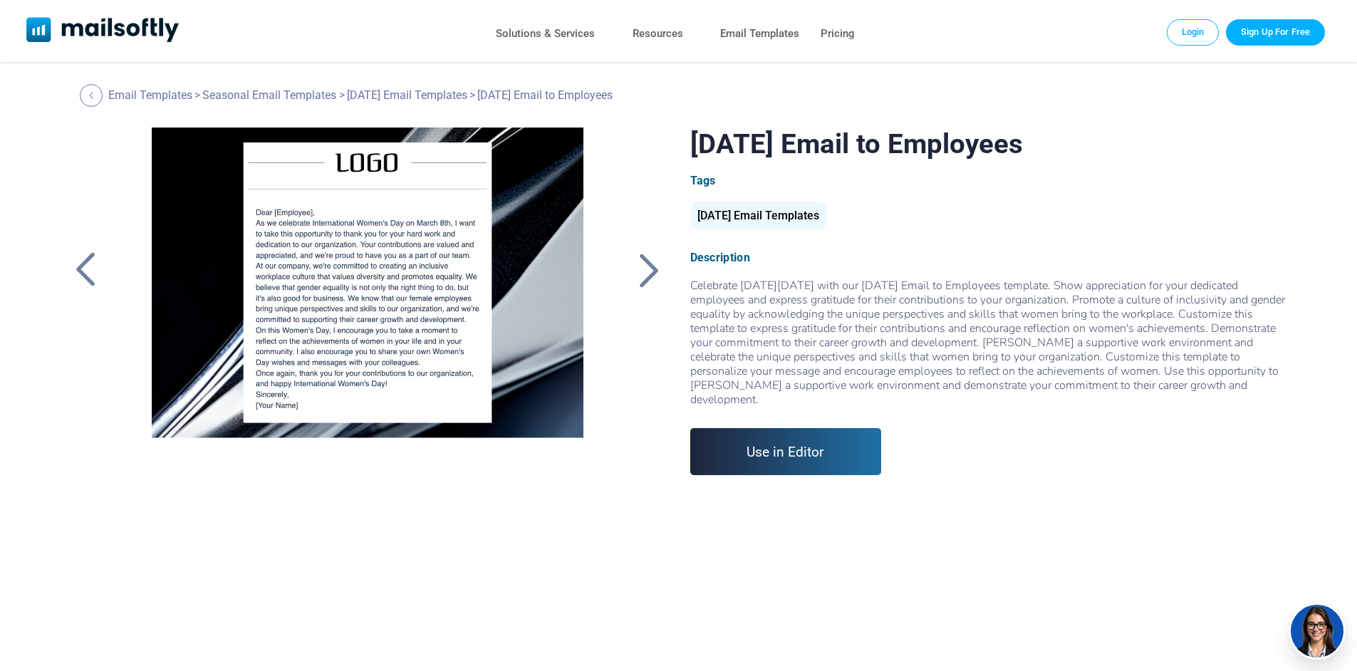
click at [647, 281] on div at bounding box center [650, 269] width 36 height 37
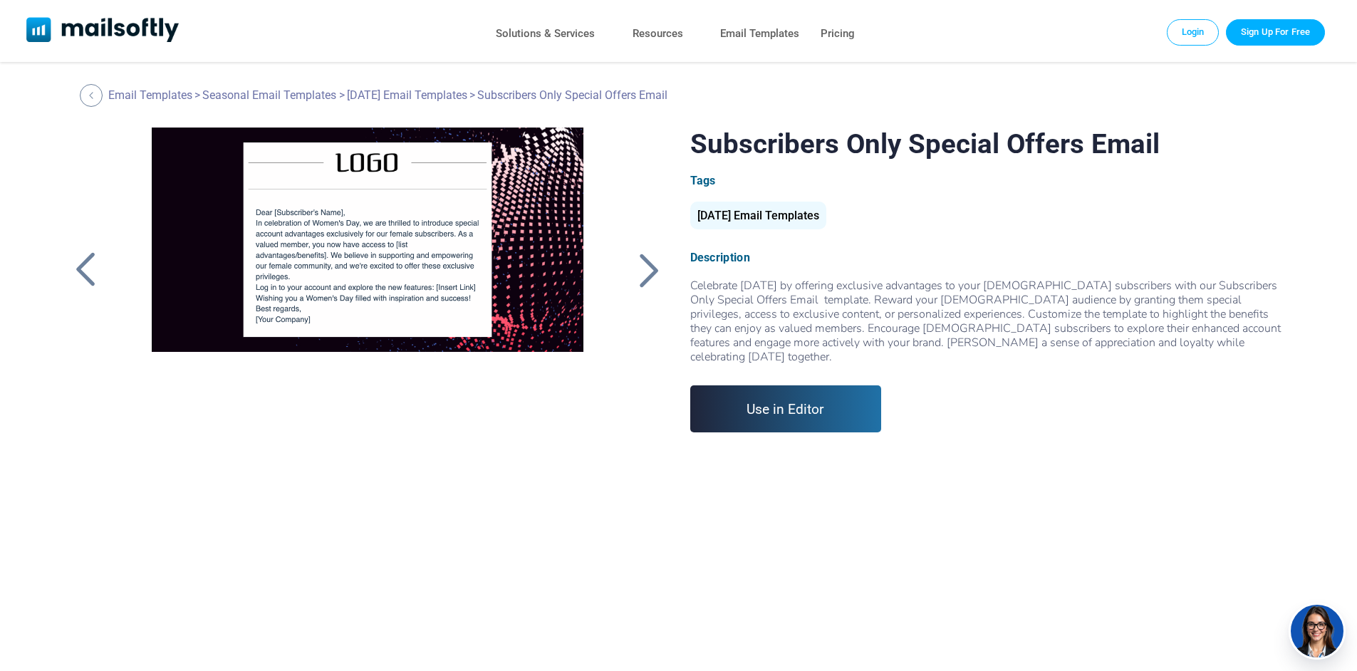
click at [647, 281] on div at bounding box center [650, 269] width 36 height 37
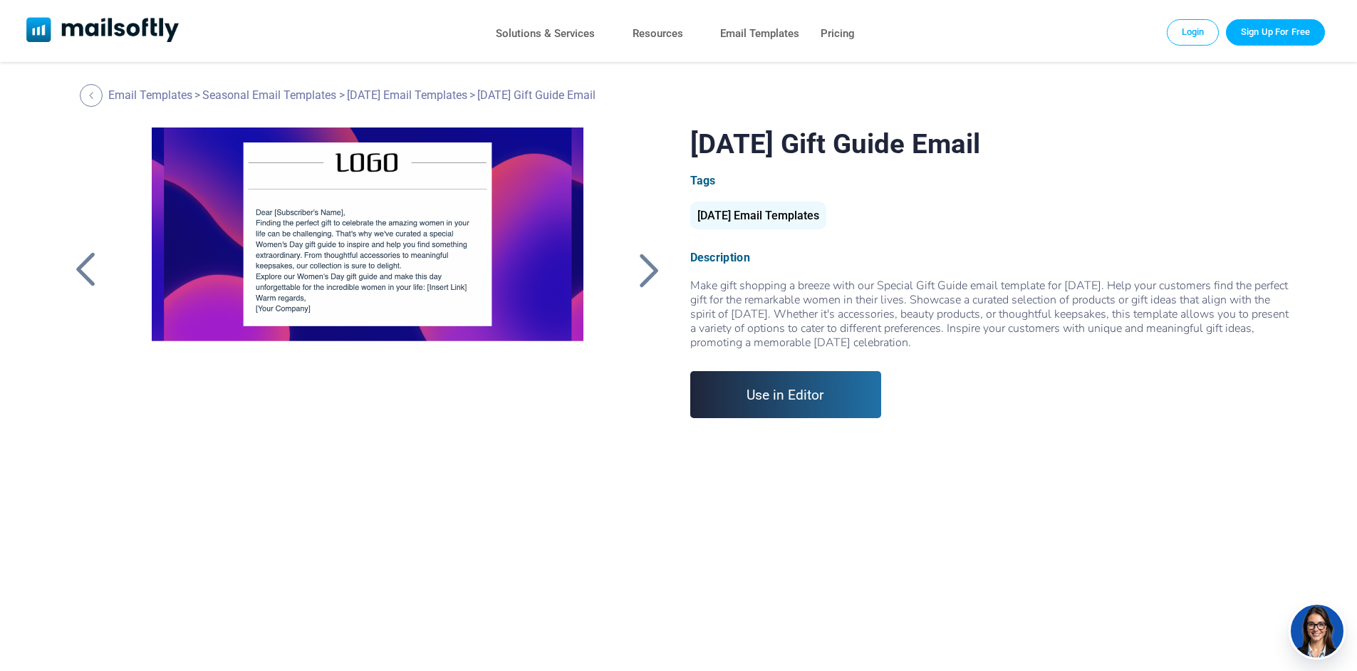
click at [647, 281] on div at bounding box center [650, 269] width 36 height 37
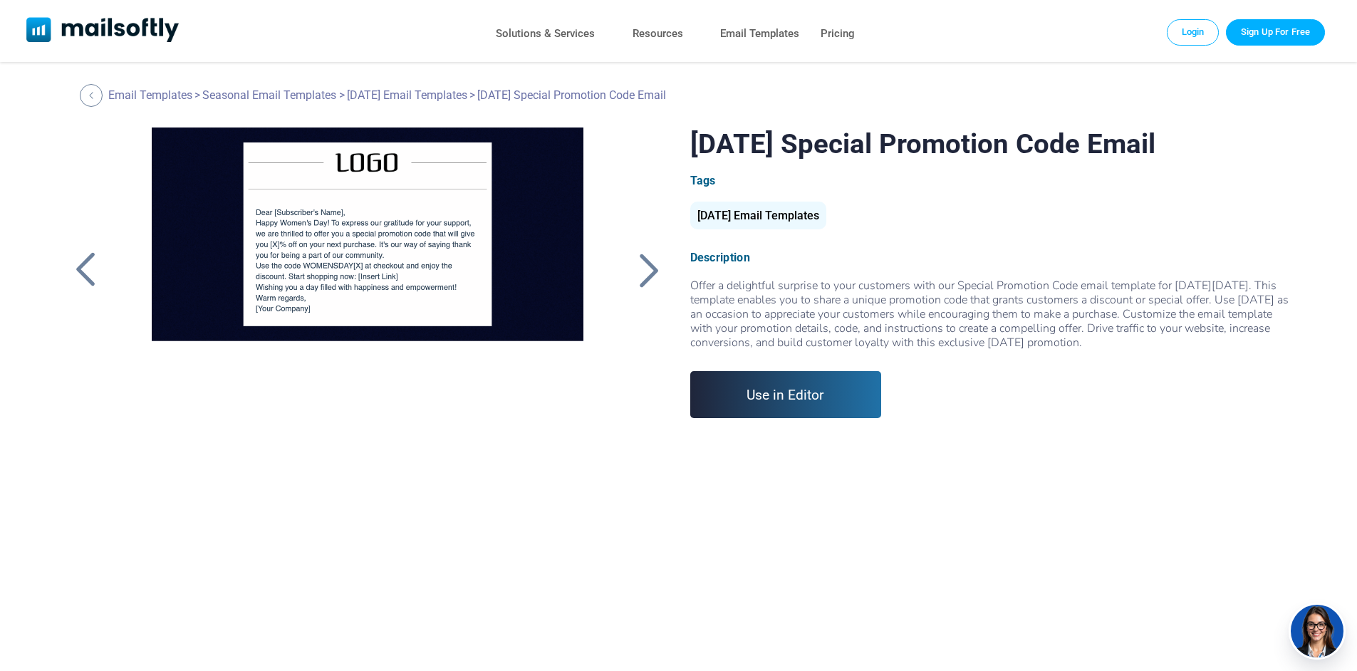
click at [647, 281] on div at bounding box center [650, 269] width 36 height 37
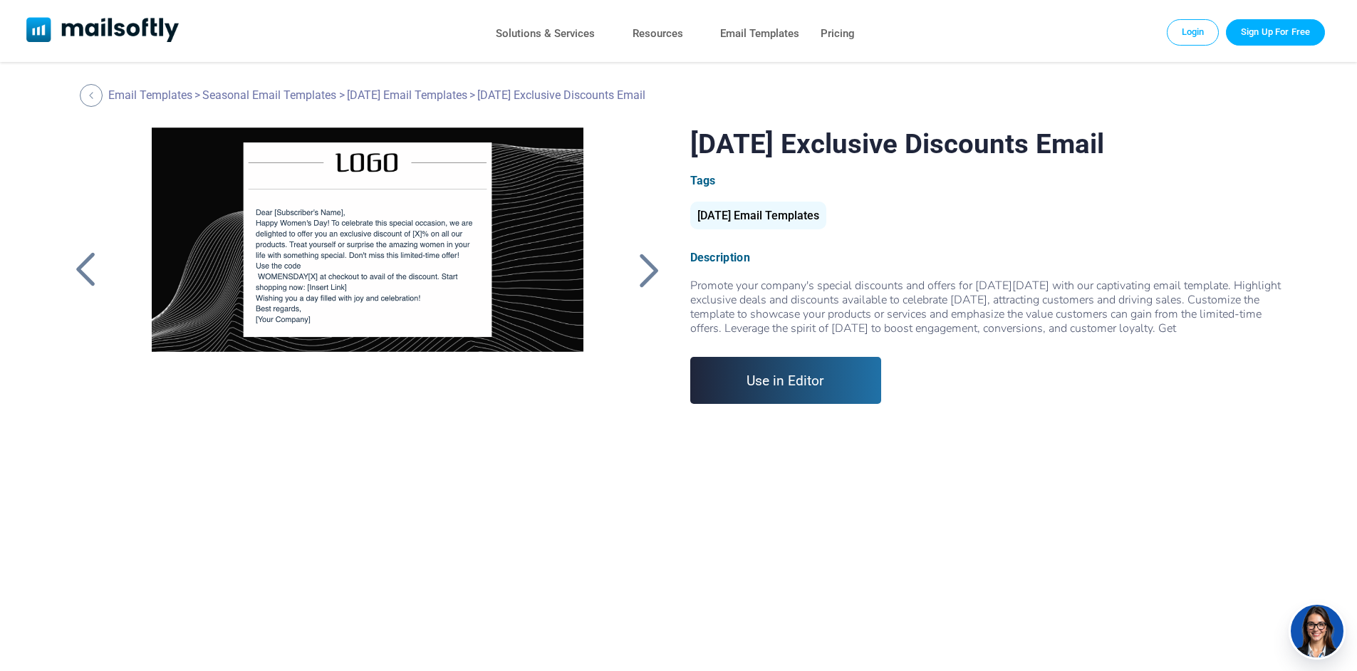
click at [647, 281] on div at bounding box center [650, 269] width 36 height 37
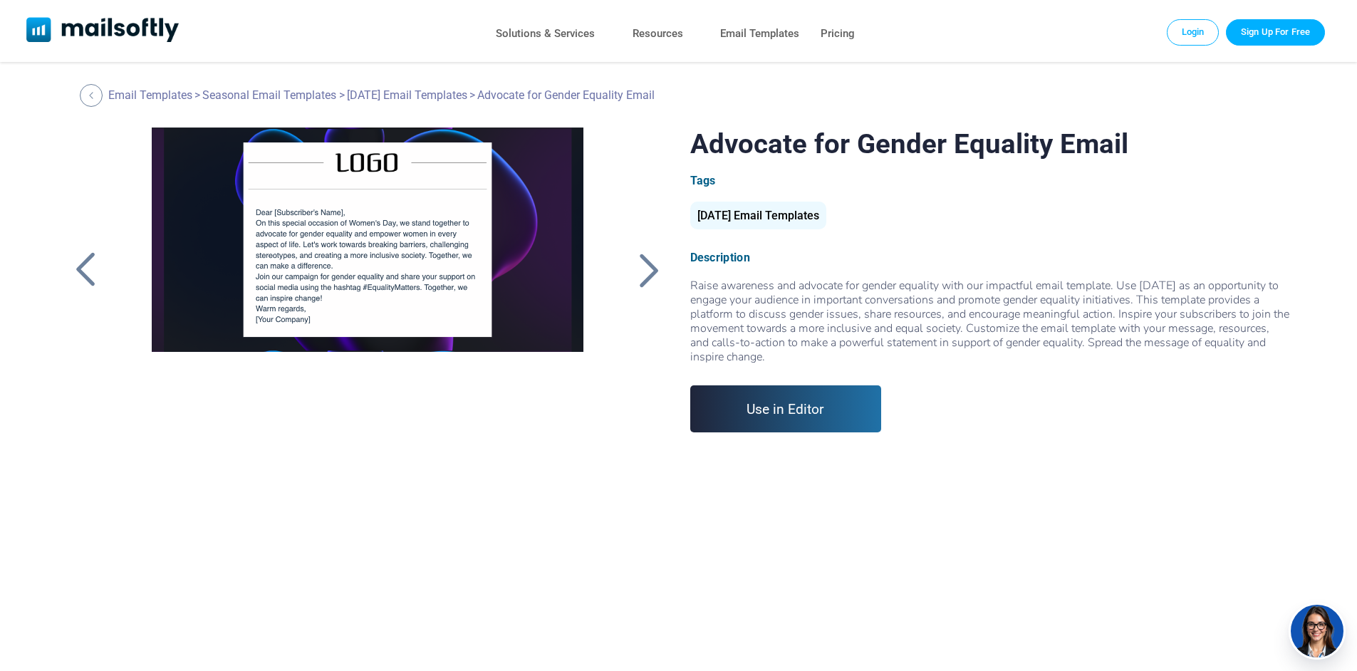
click at [647, 281] on div at bounding box center [650, 269] width 36 height 37
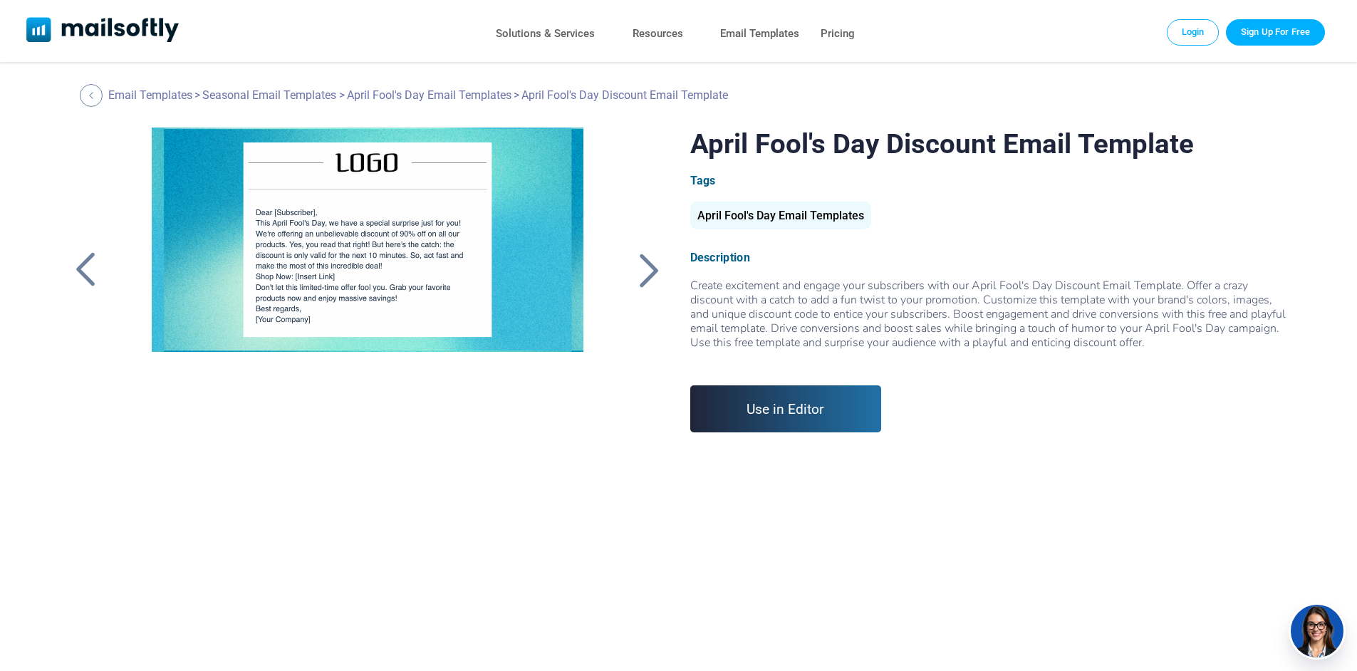
click at [647, 281] on div at bounding box center [650, 269] width 36 height 37
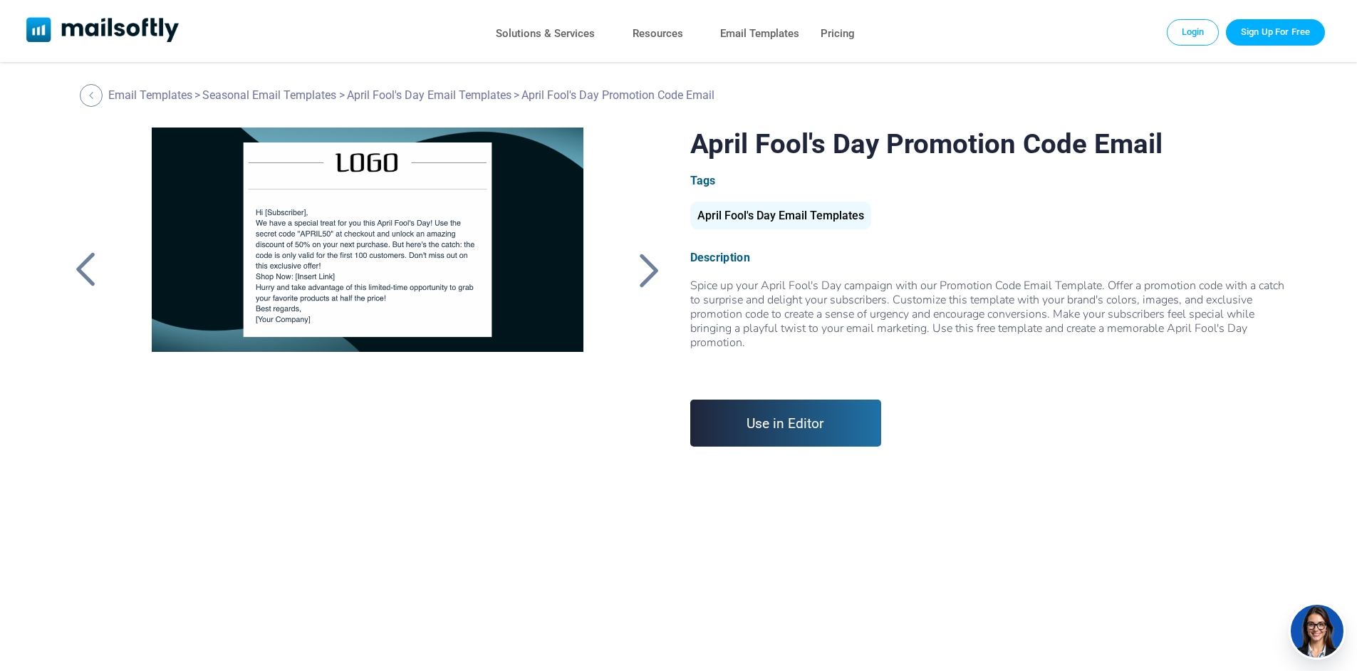
click at [647, 281] on div at bounding box center [650, 269] width 36 height 37
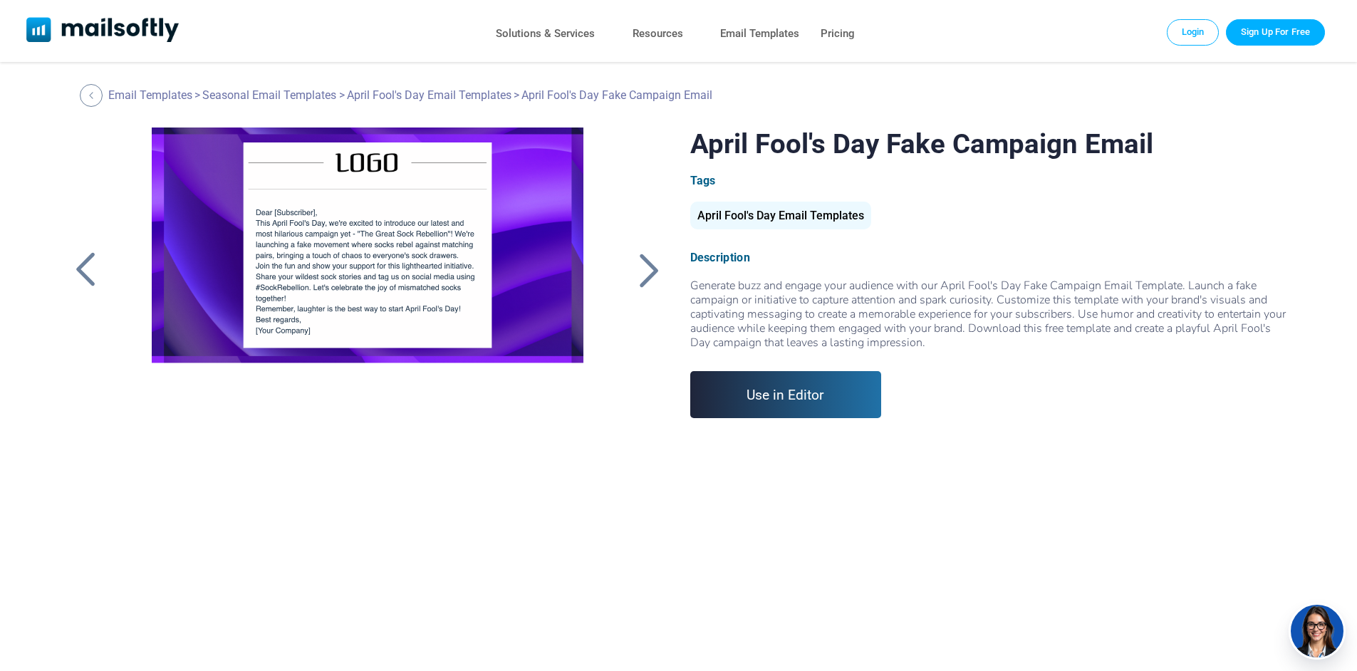
click at [647, 281] on div at bounding box center [650, 269] width 36 height 37
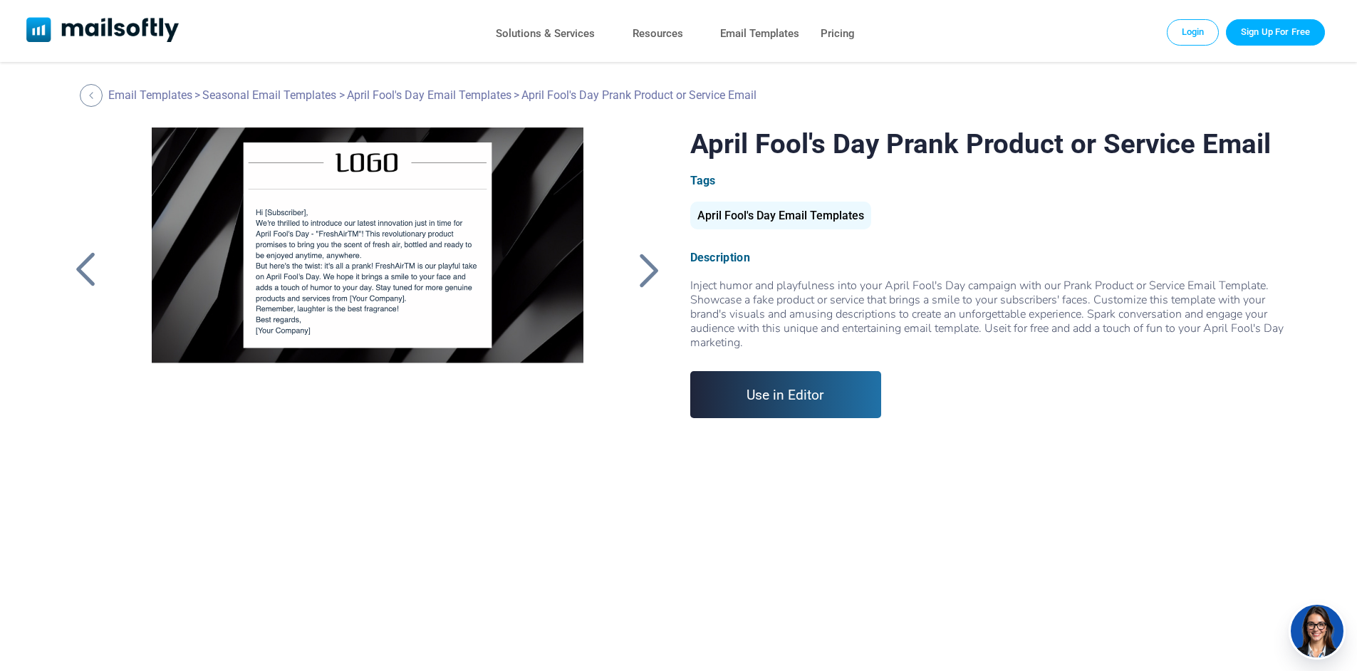
click at [647, 281] on div at bounding box center [650, 269] width 36 height 37
